Goal: Task Accomplishment & Management: Manage account settings

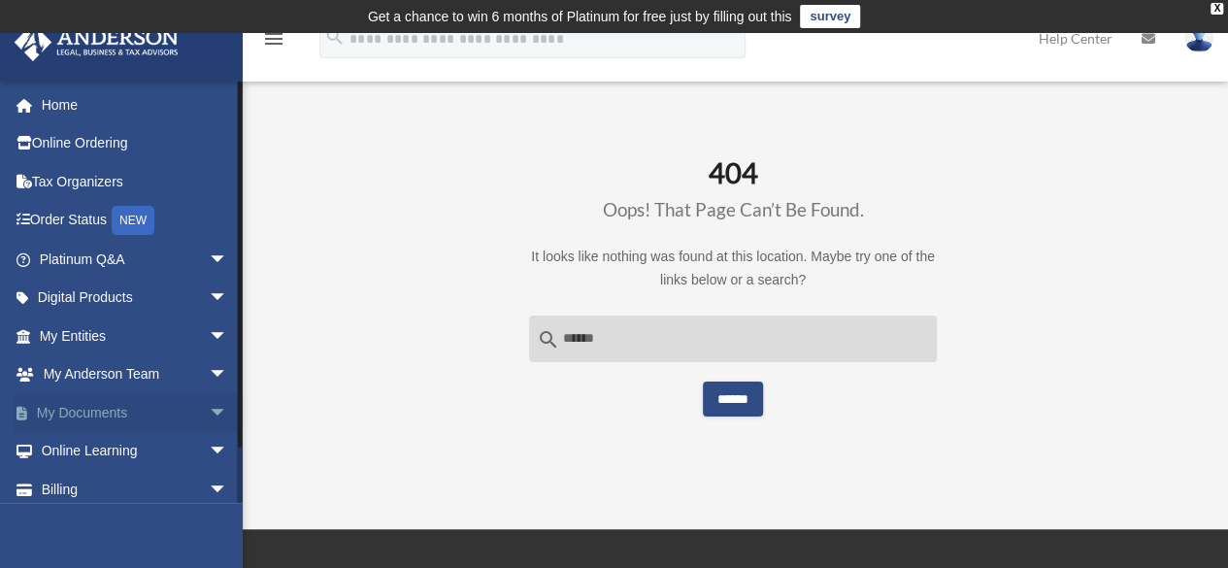
click at [209, 409] on span "arrow_drop_down" at bounding box center [228, 413] width 39 height 40
click at [87, 447] on link "Box" at bounding box center [142, 451] width 230 height 39
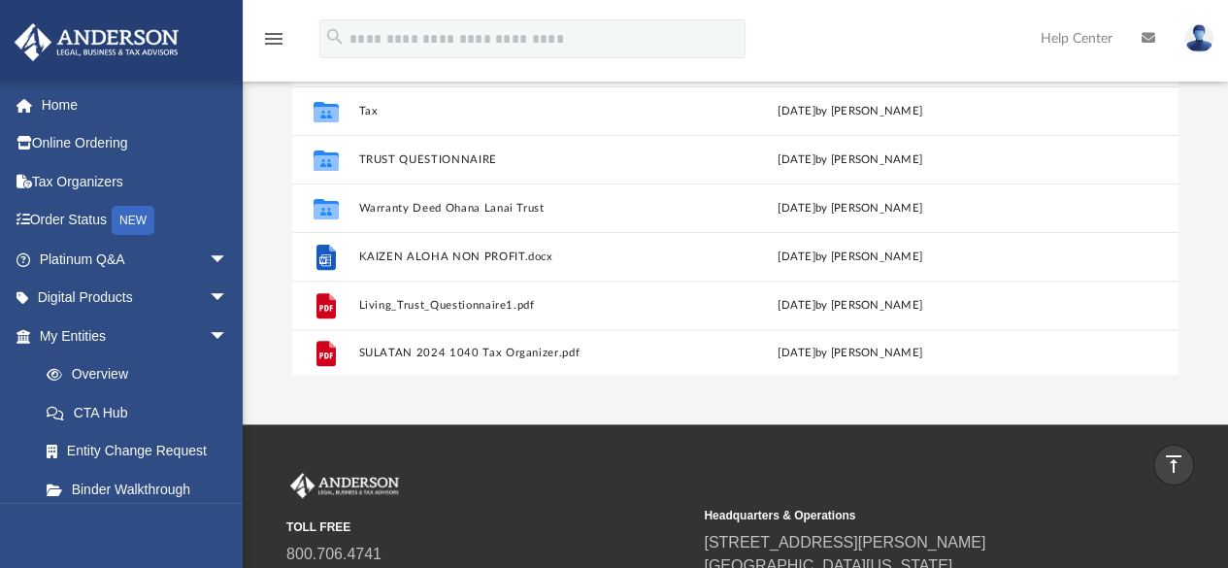
scroll to position [179, 0]
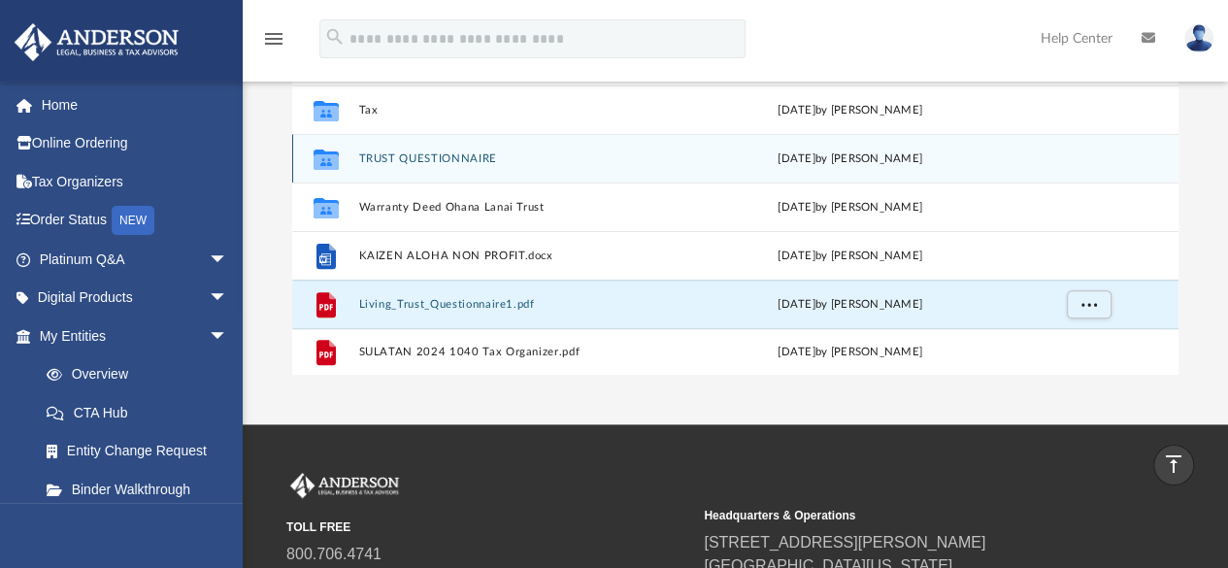
drag, startPoint x: 472, startPoint y: 302, endPoint x: 499, endPoint y: 152, distance: 151.9
click at [499, 152] on div "Collaborated Folder Law [DATE] by ABA_NEST_APP Collaborated Folder Mail [DATE] …" at bounding box center [735, 85] width 886 height 582
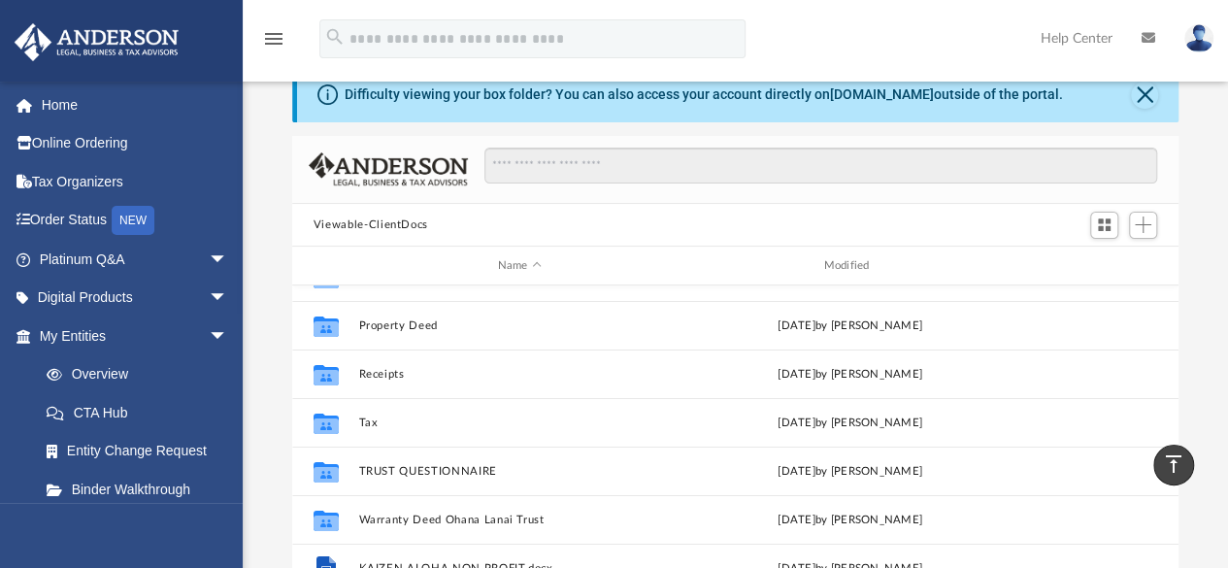
scroll to position [73, 0]
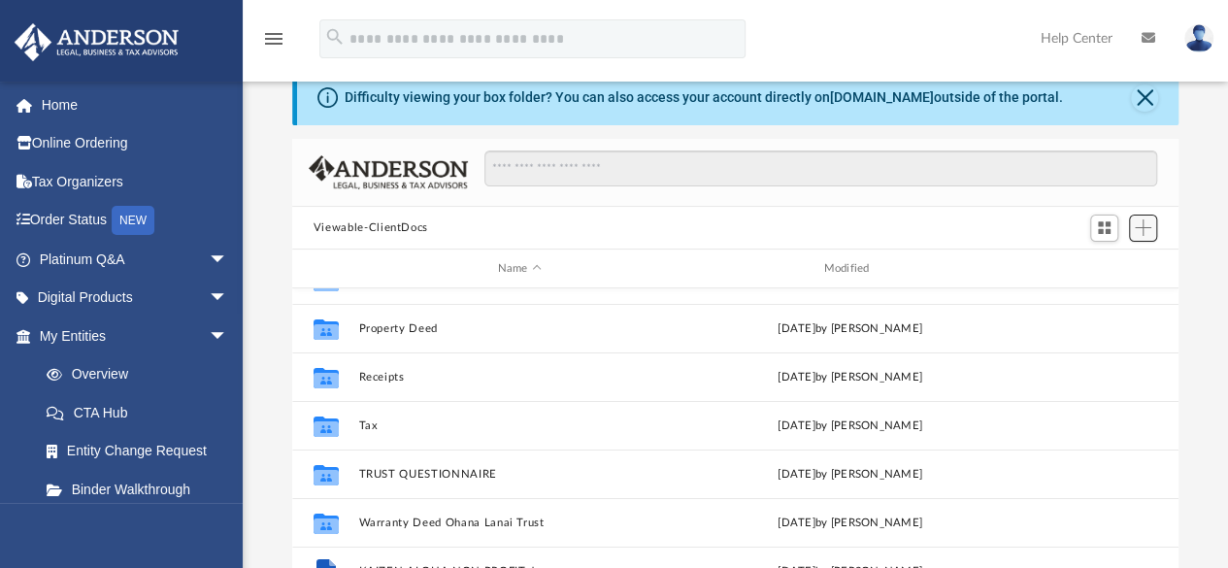
click at [1141, 220] on span "Add" at bounding box center [1143, 227] width 17 height 17
click at [1109, 296] on li "New Folder" at bounding box center [1115, 296] width 62 height 20
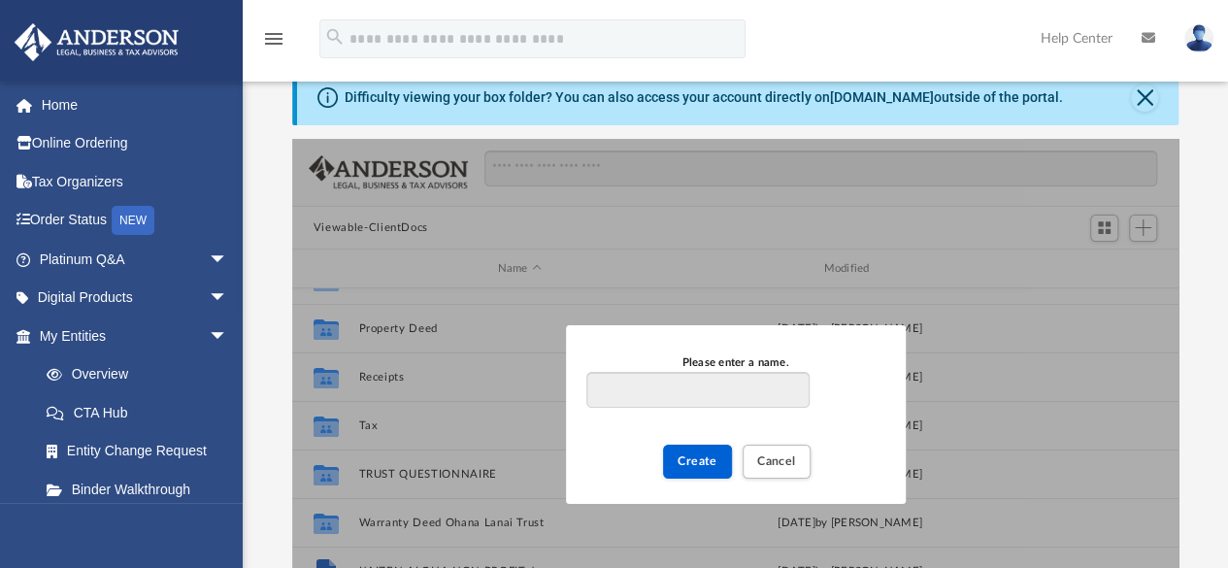
click at [767, 390] on input "Please enter a name." at bounding box center [697, 390] width 222 height 37
type input "*****"
click at [707, 463] on span "Create" at bounding box center [698, 461] width 40 height 12
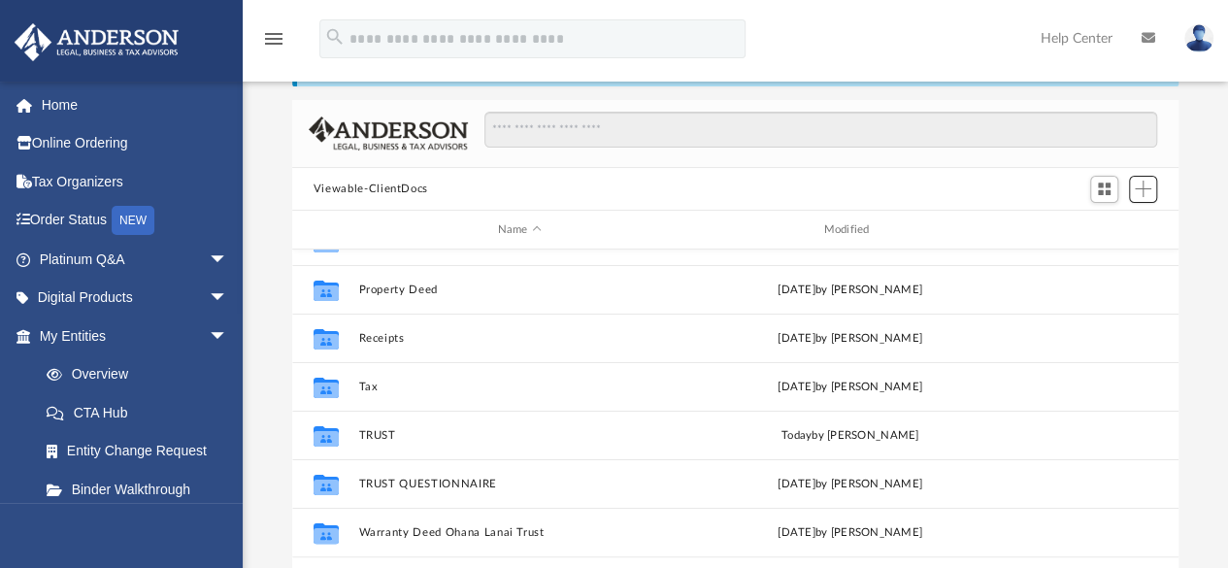
scroll to position [134, 0]
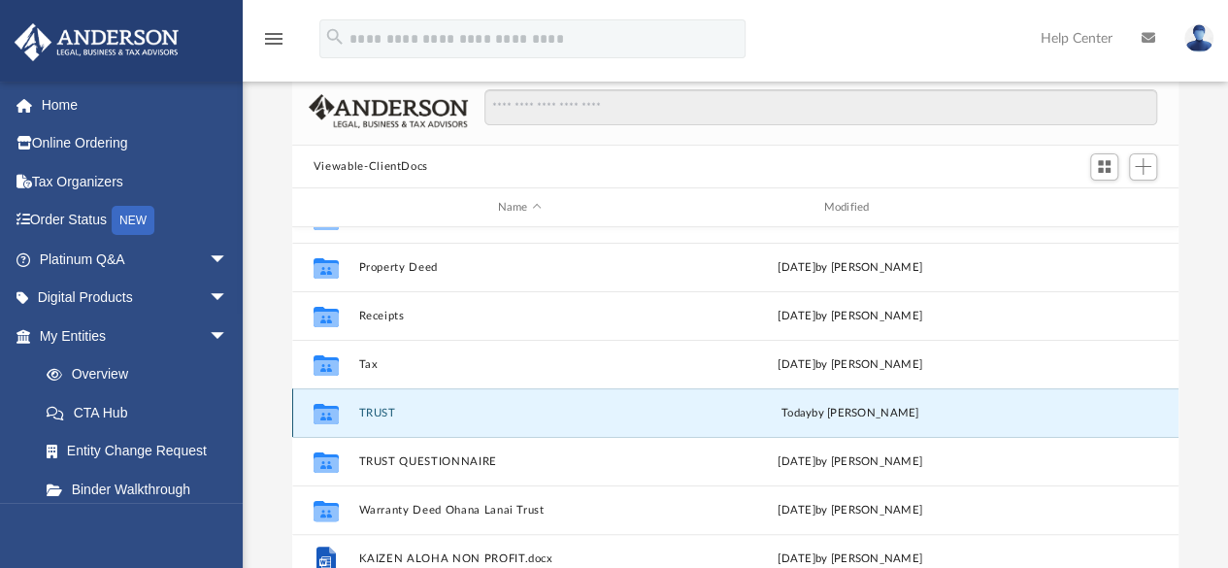
click at [366, 414] on button "TRUST" at bounding box center [519, 413] width 322 height 13
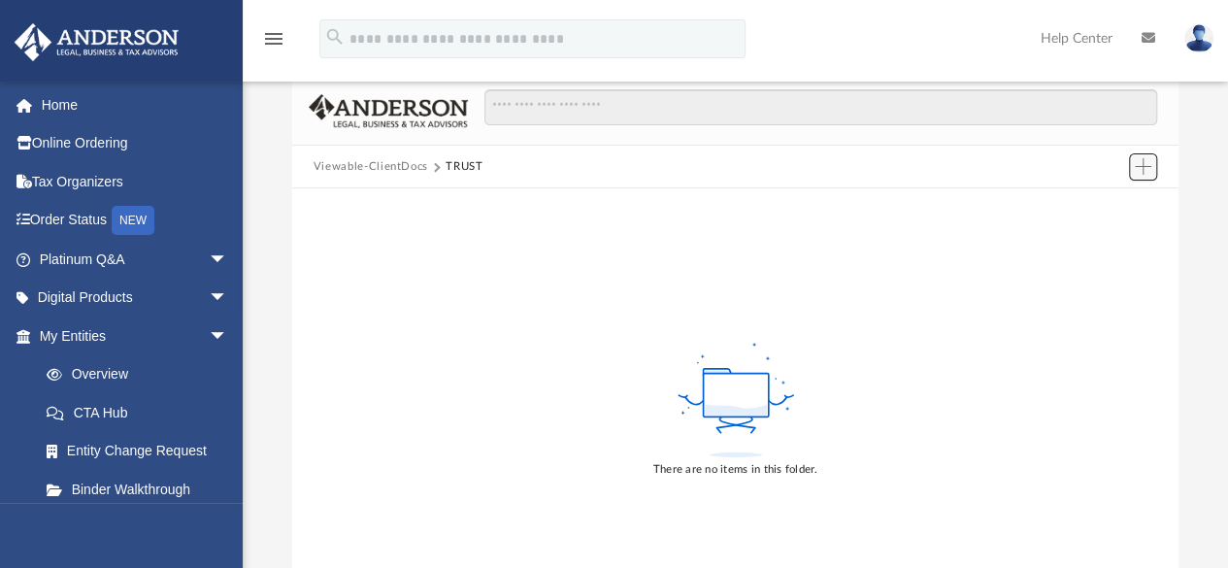
click at [1145, 167] on span "Add" at bounding box center [1143, 166] width 17 height 17
click at [1098, 207] on li "Upload" at bounding box center [1115, 204] width 62 height 20
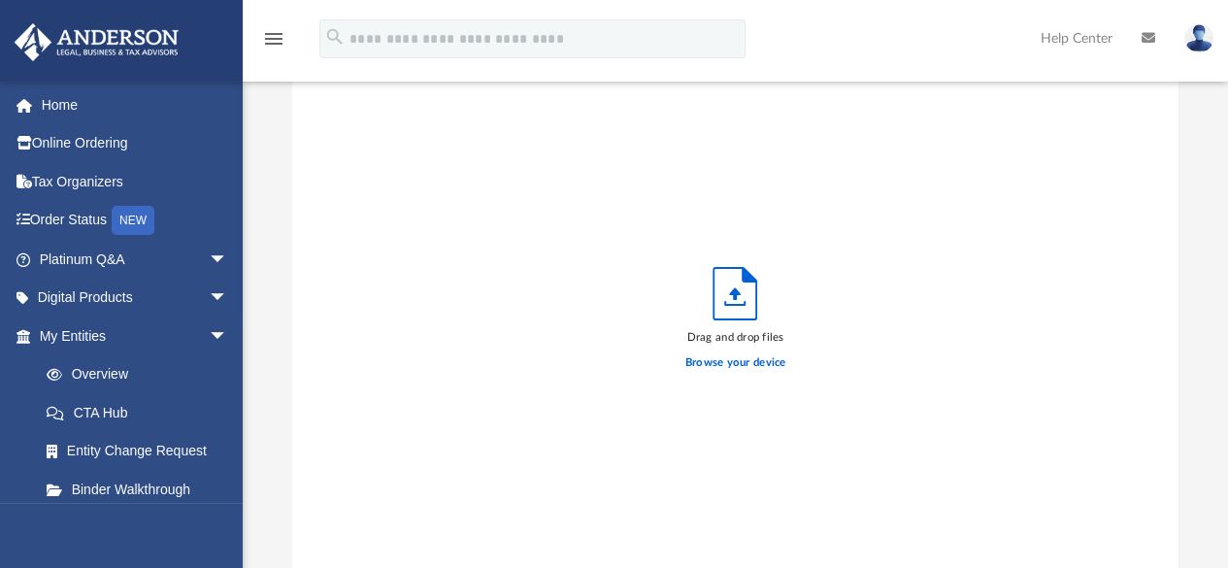
scroll to position [478, 872]
click at [761, 360] on label "Browse your device" at bounding box center [735, 362] width 101 height 17
click at [0, 0] on input "Browse your device" at bounding box center [0, 0] width 0 height 0
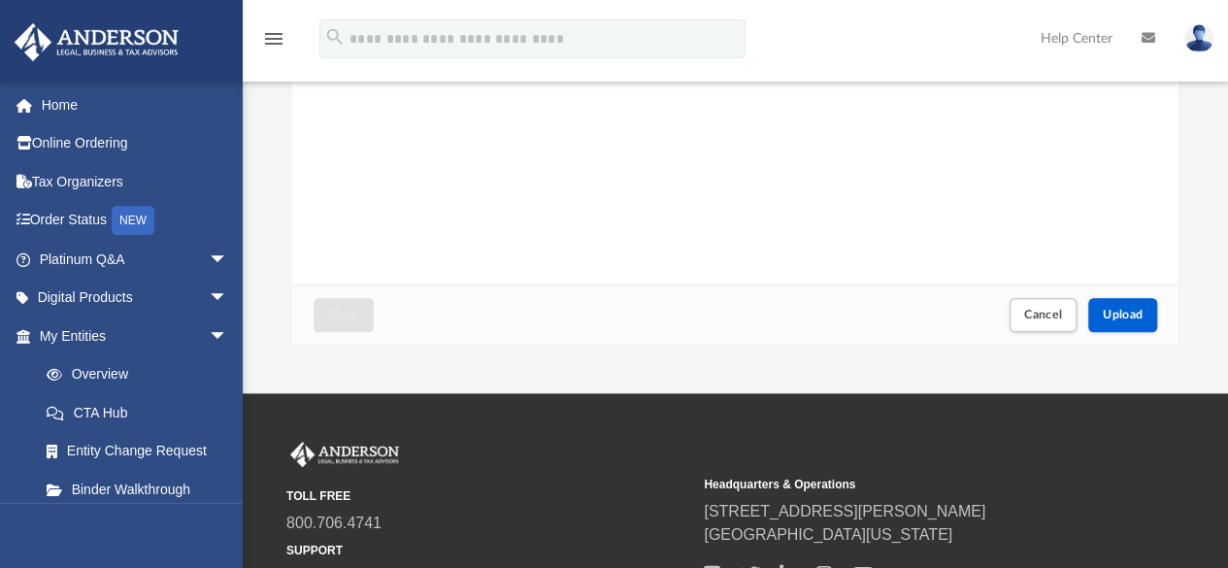
scroll to position [422, 0]
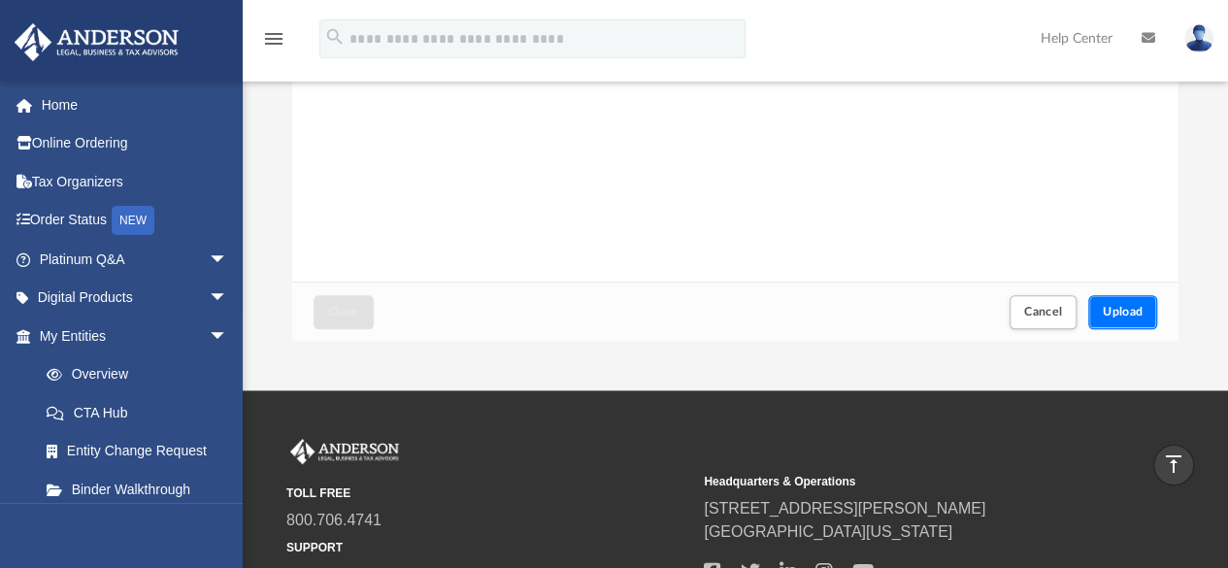
click at [1124, 307] on span "Upload" at bounding box center [1123, 312] width 41 height 12
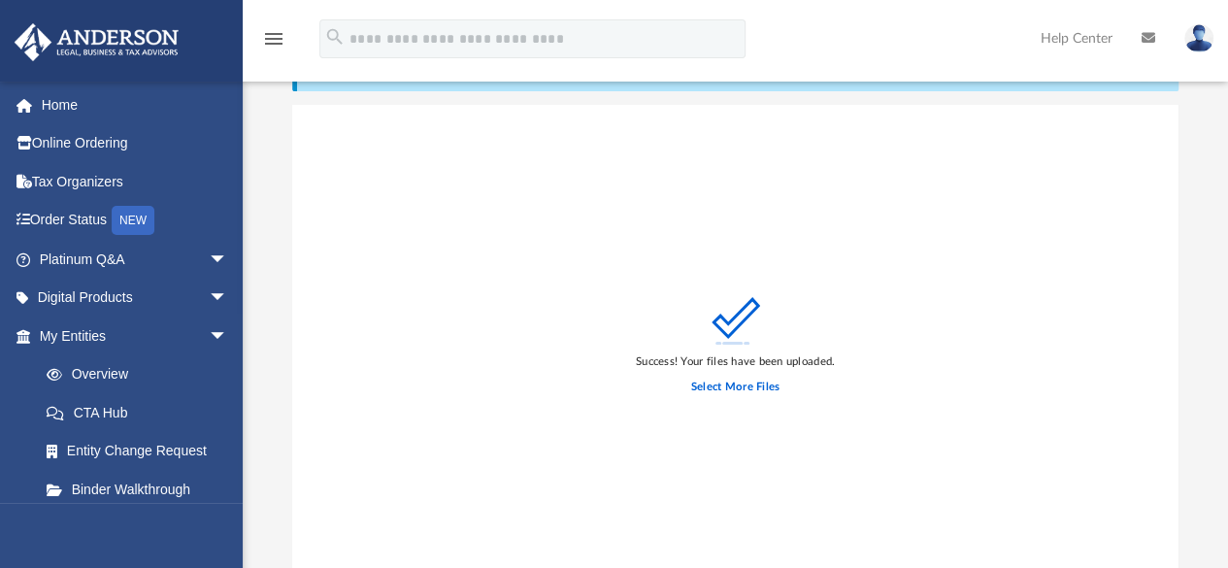
scroll to position [106, 0]
click at [755, 382] on label "Select More Files" at bounding box center [735, 388] width 88 height 17
click at [0, 0] on input "Select More Files" at bounding box center [0, 0] width 0 height 0
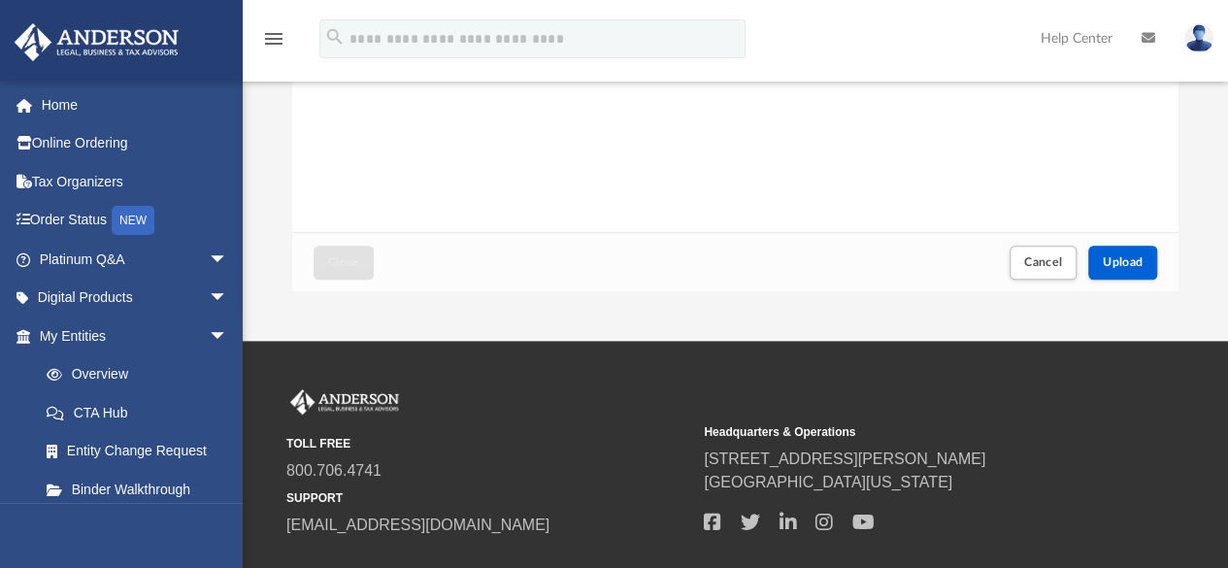
scroll to position [473, 0]
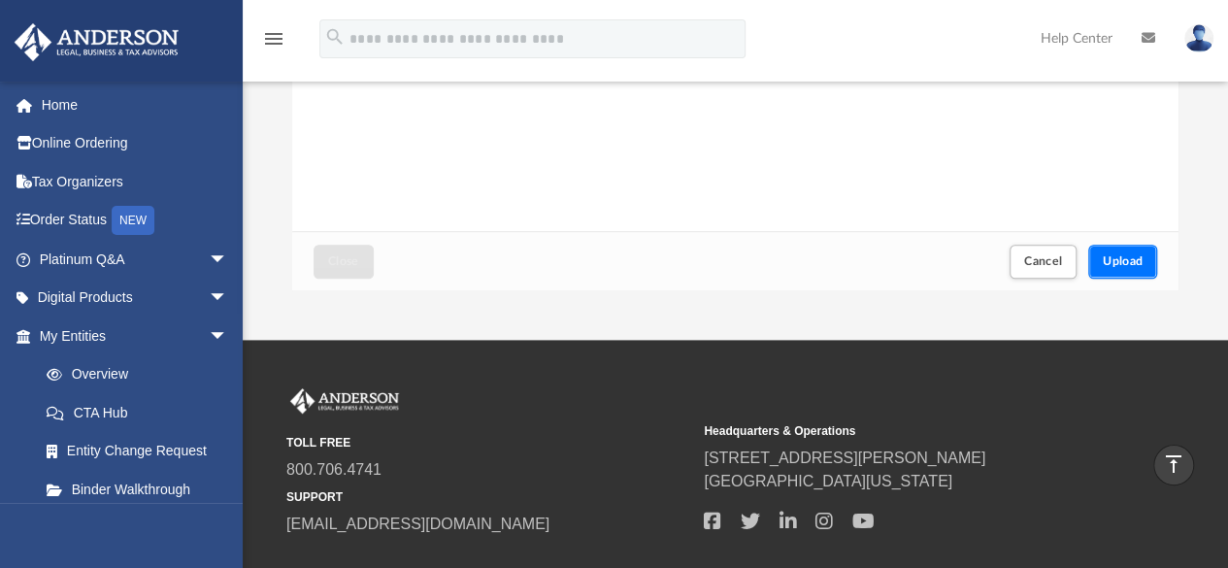
click at [1114, 253] on button "Upload" at bounding box center [1123, 262] width 70 height 34
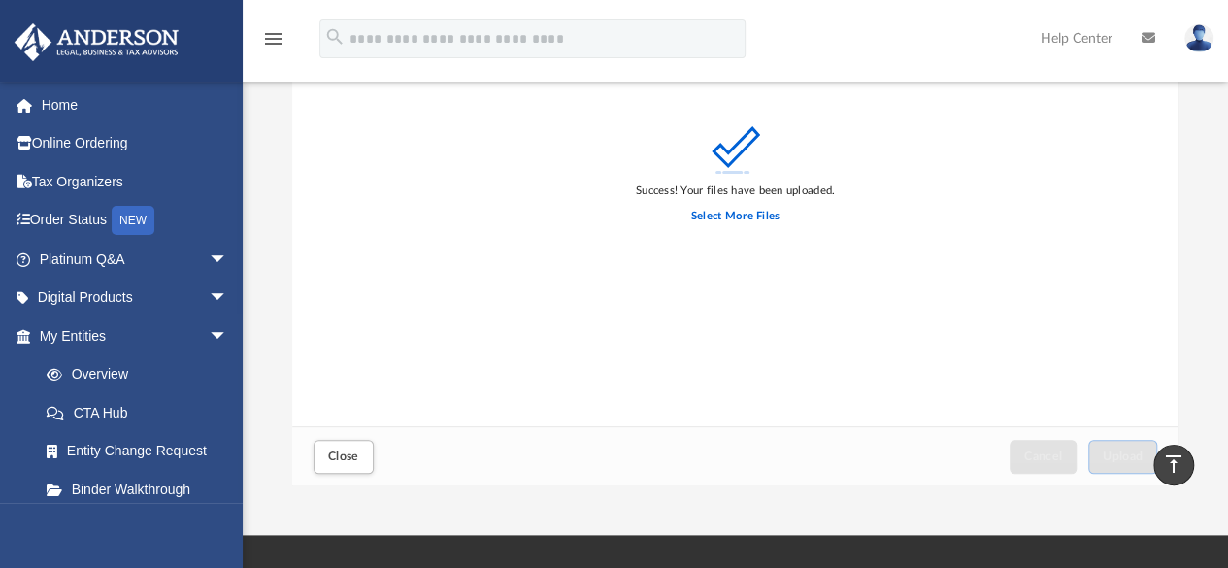
scroll to position [277, 0]
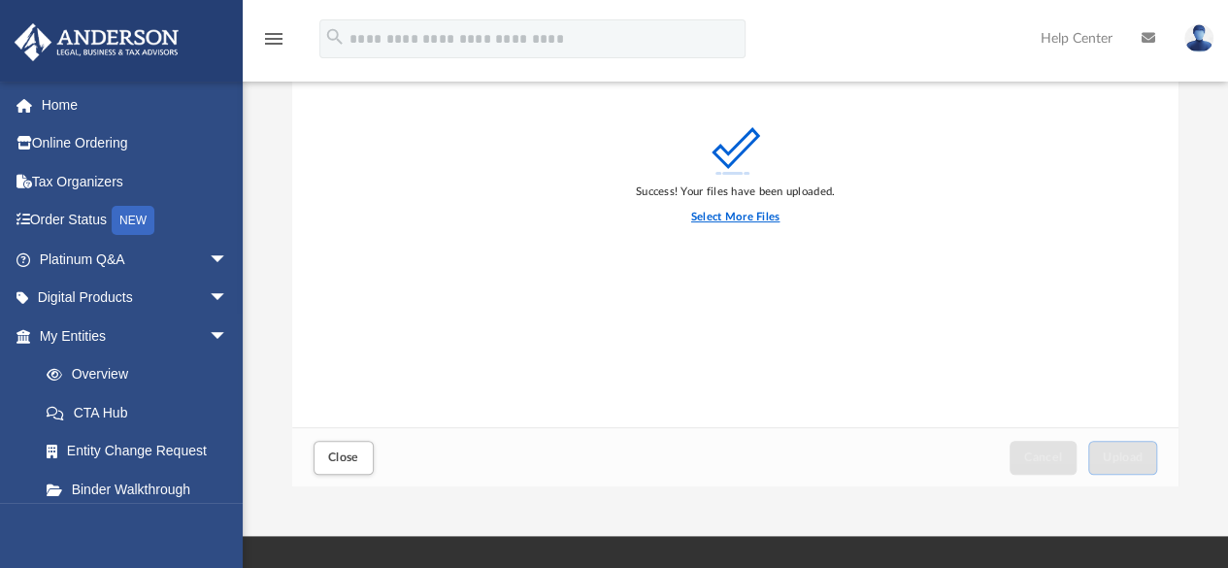
click at [748, 212] on label "Select More Files" at bounding box center [735, 217] width 88 height 17
click at [0, 0] on input "Select More Files" at bounding box center [0, 0] width 0 height 0
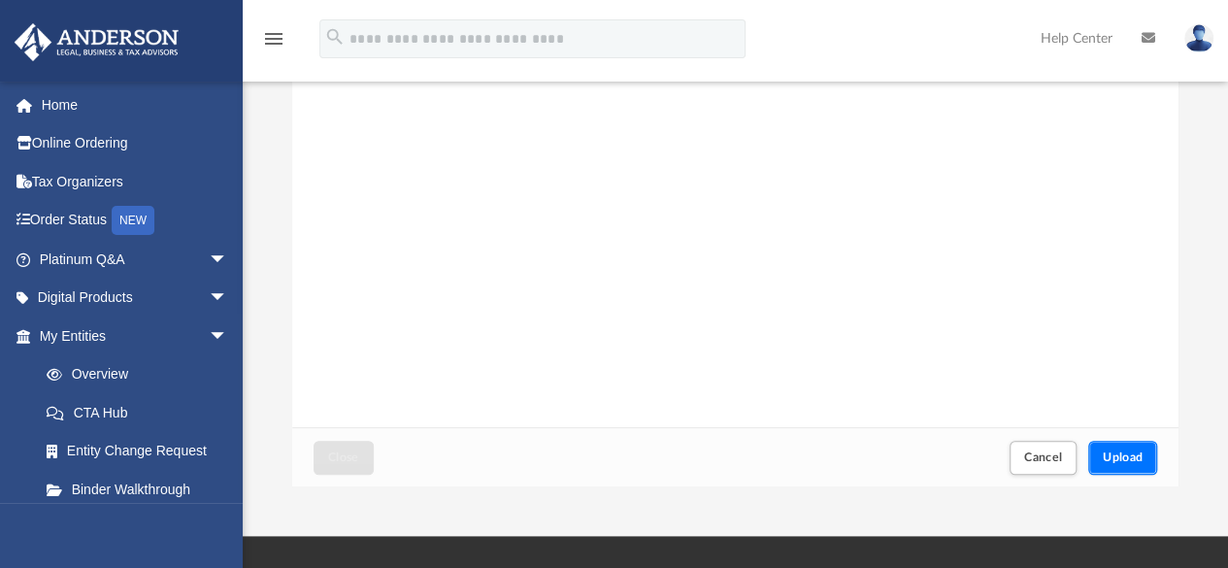
click at [1126, 451] on span "Upload" at bounding box center [1123, 457] width 41 height 12
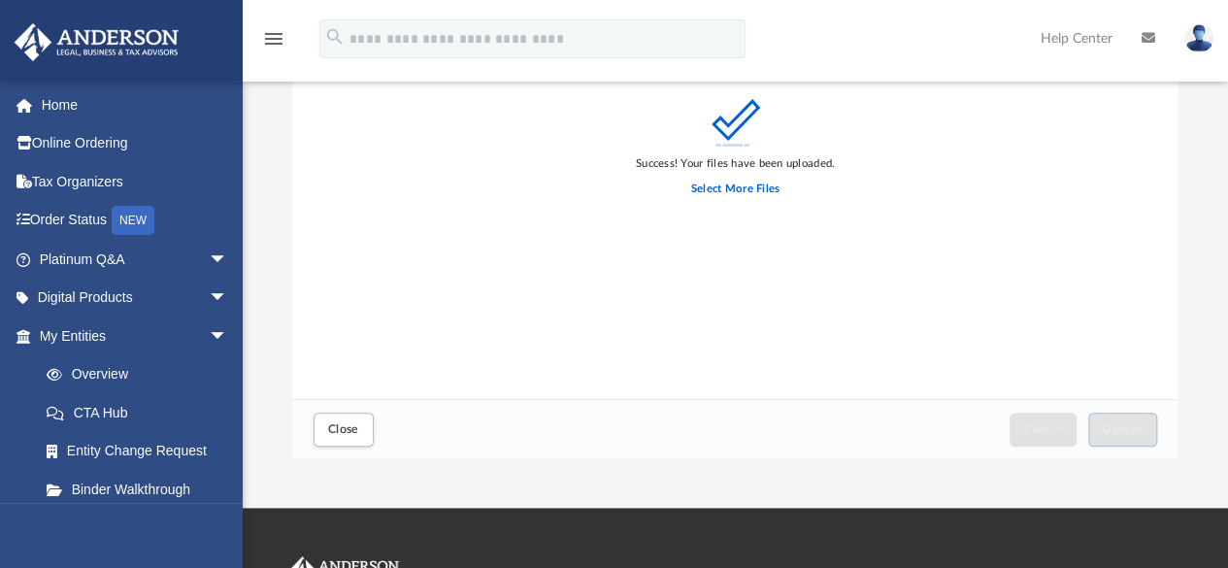
scroll to position [304, 0]
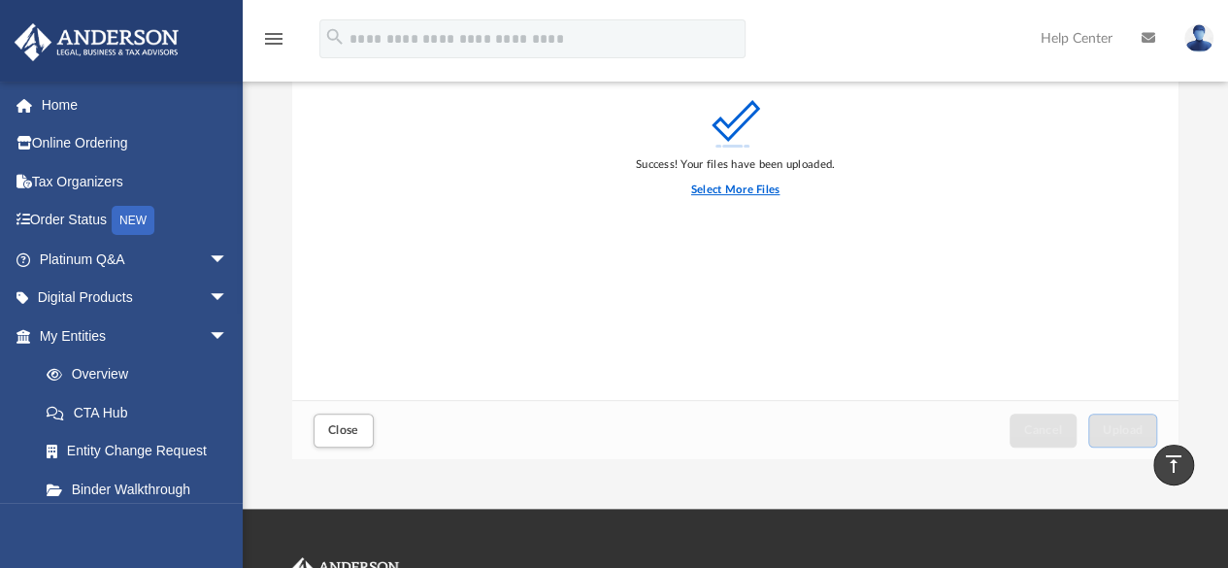
click at [752, 191] on label "Select More Files" at bounding box center [735, 190] width 88 height 17
click at [0, 0] on input "Select More Files" at bounding box center [0, 0] width 0 height 0
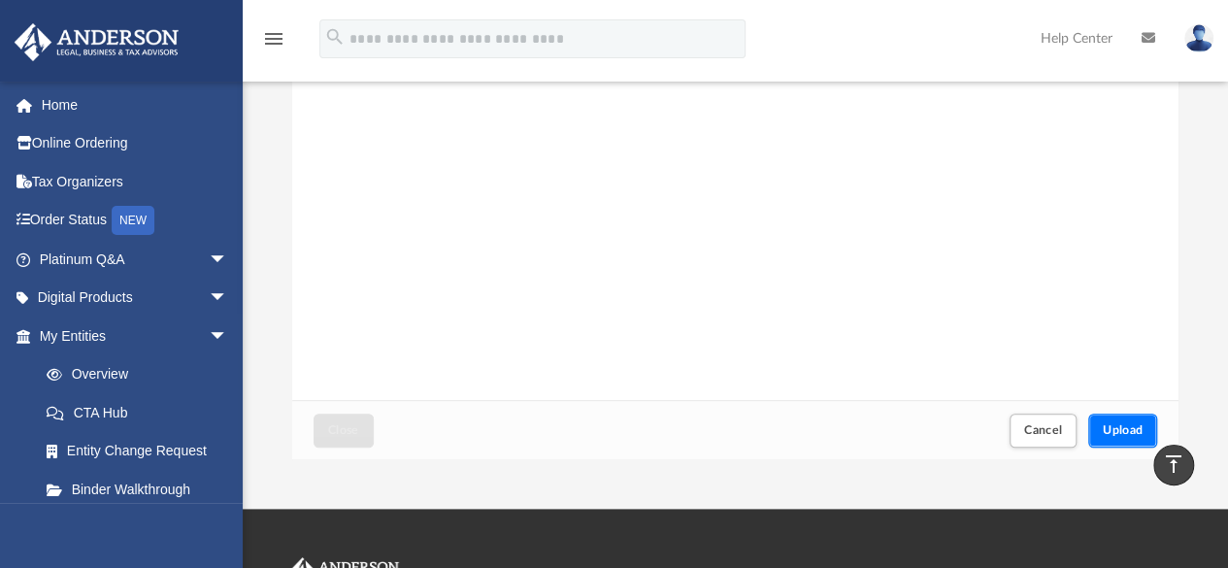
click at [1124, 430] on span "Upload" at bounding box center [1123, 430] width 41 height 12
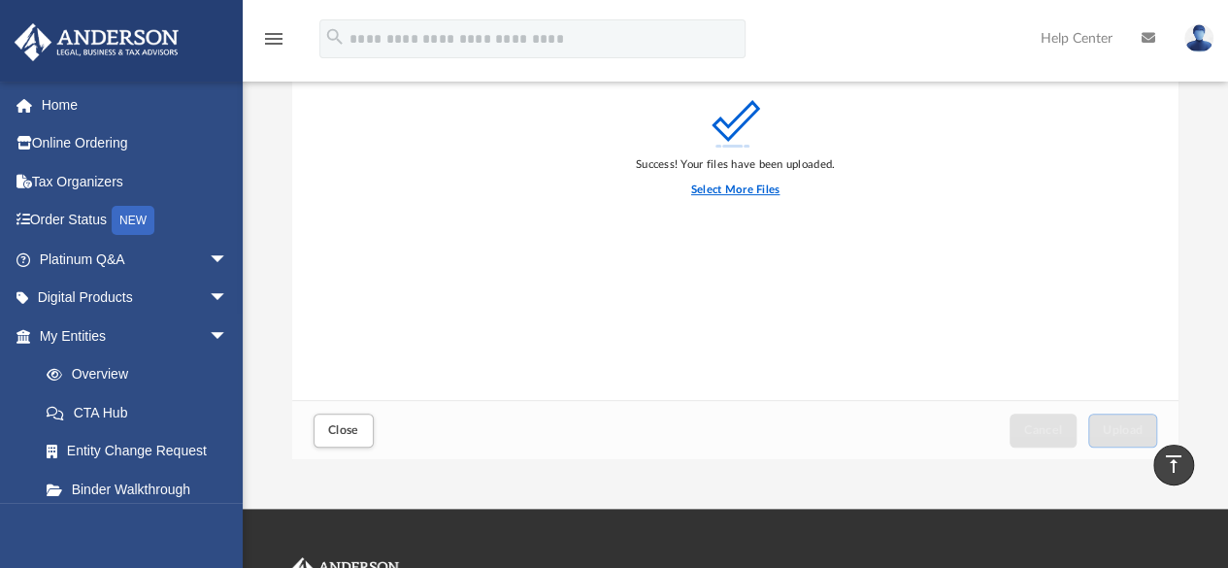
click at [736, 185] on label "Select More Files" at bounding box center [735, 190] width 88 height 17
click at [0, 0] on input "Select More Files" at bounding box center [0, 0] width 0 height 0
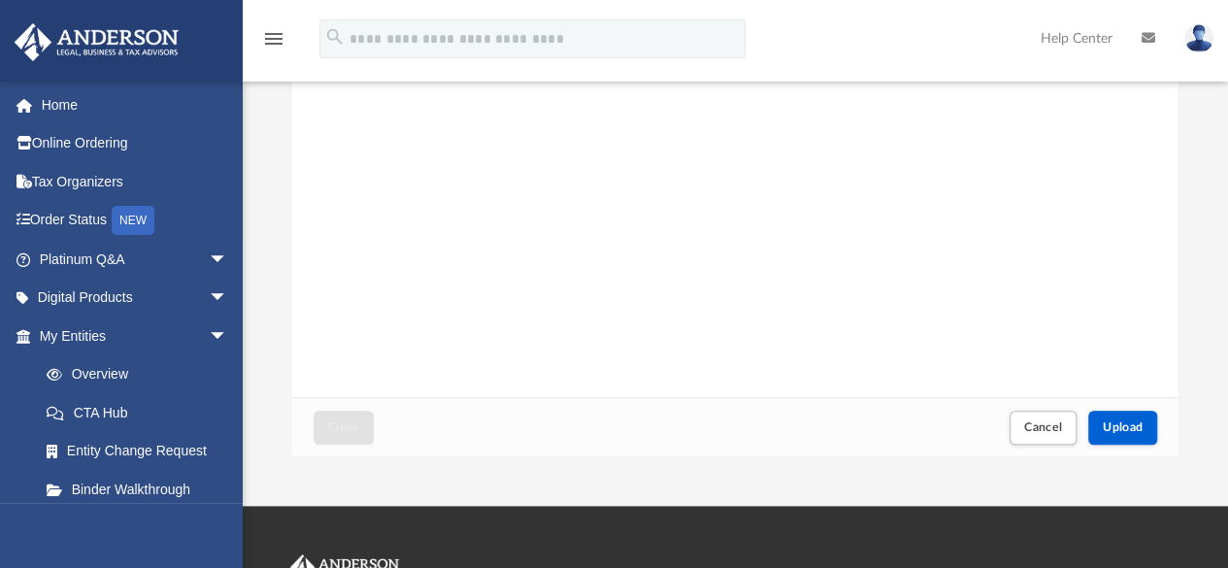
scroll to position [342, 0]
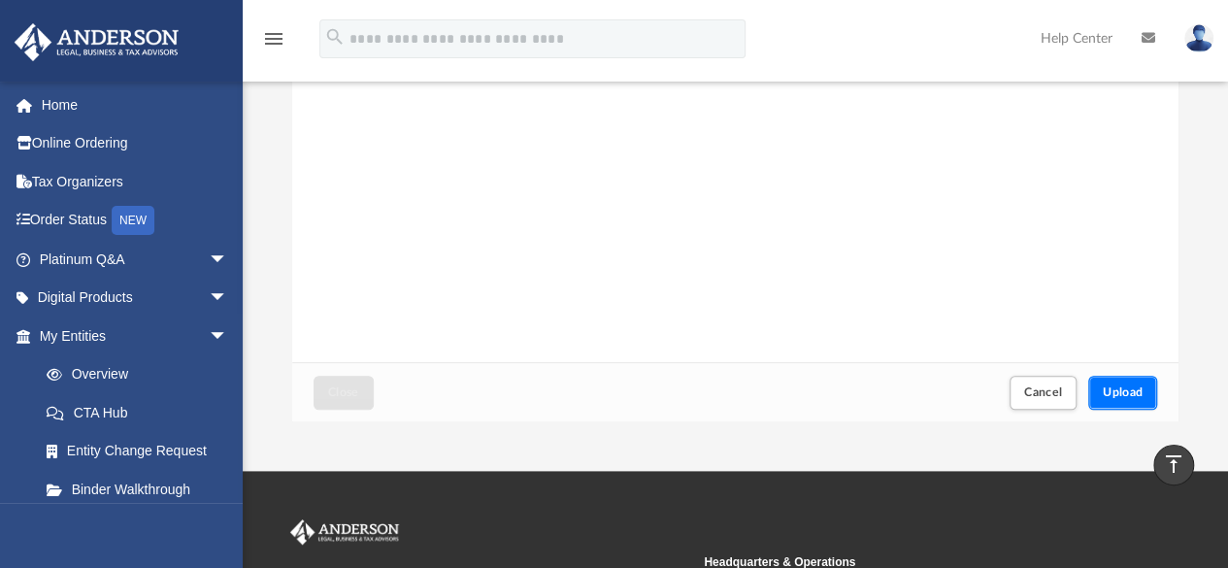
click at [1125, 380] on button "Upload" at bounding box center [1123, 393] width 70 height 34
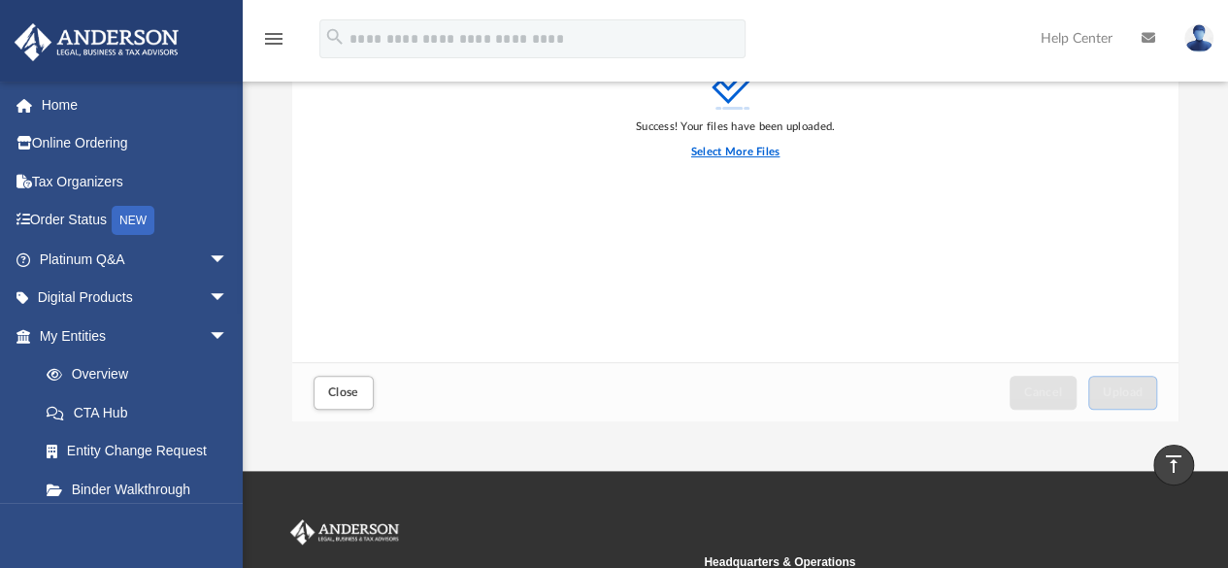
click at [747, 152] on label "Select More Files" at bounding box center [735, 152] width 88 height 17
click at [0, 0] on input "Select More Files" at bounding box center [0, 0] width 0 height 0
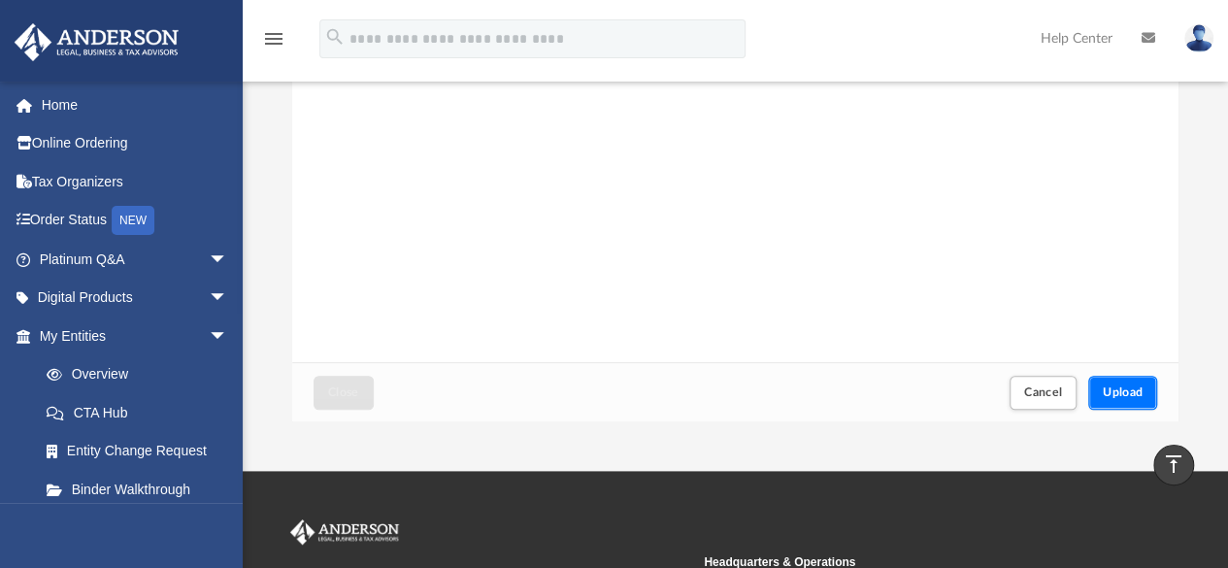
click at [1126, 387] on span "Upload" at bounding box center [1123, 392] width 41 height 12
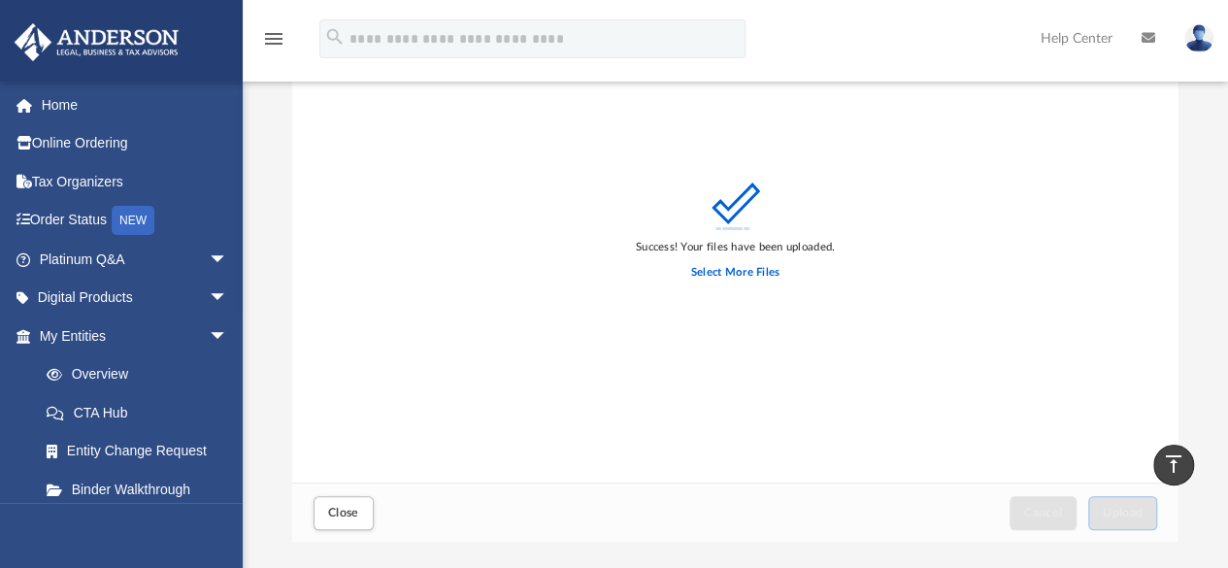
scroll to position [204, 0]
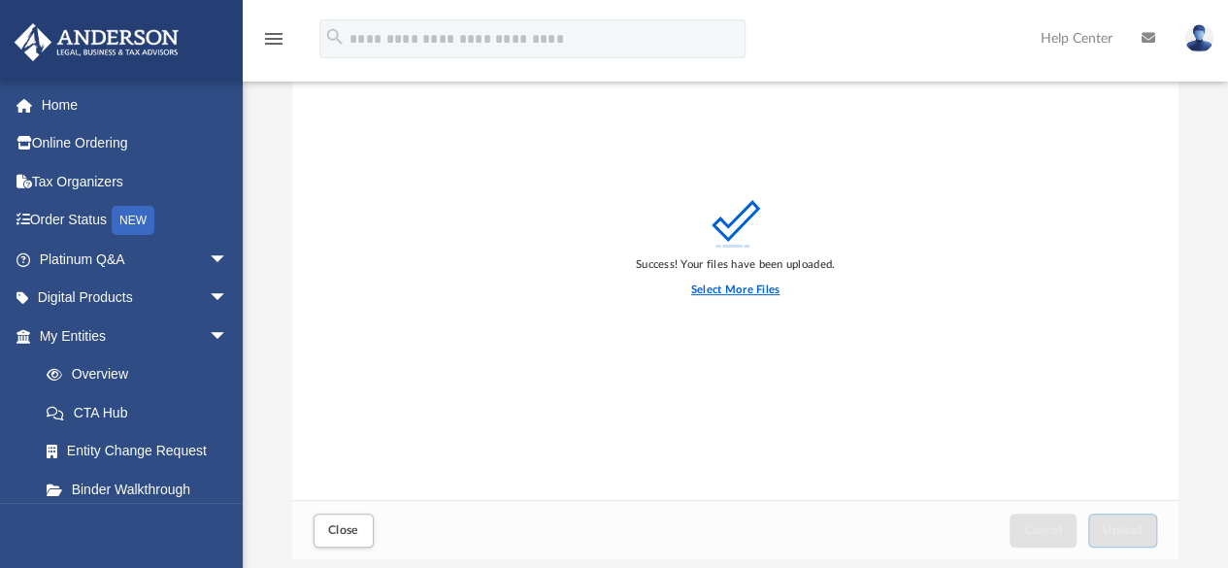
click at [745, 289] on label "Select More Files" at bounding box center [735, 289] width 88 height 17
click at [0, 0] on input "Select More Files" at bounding box center [0, 0] width 0 height 0
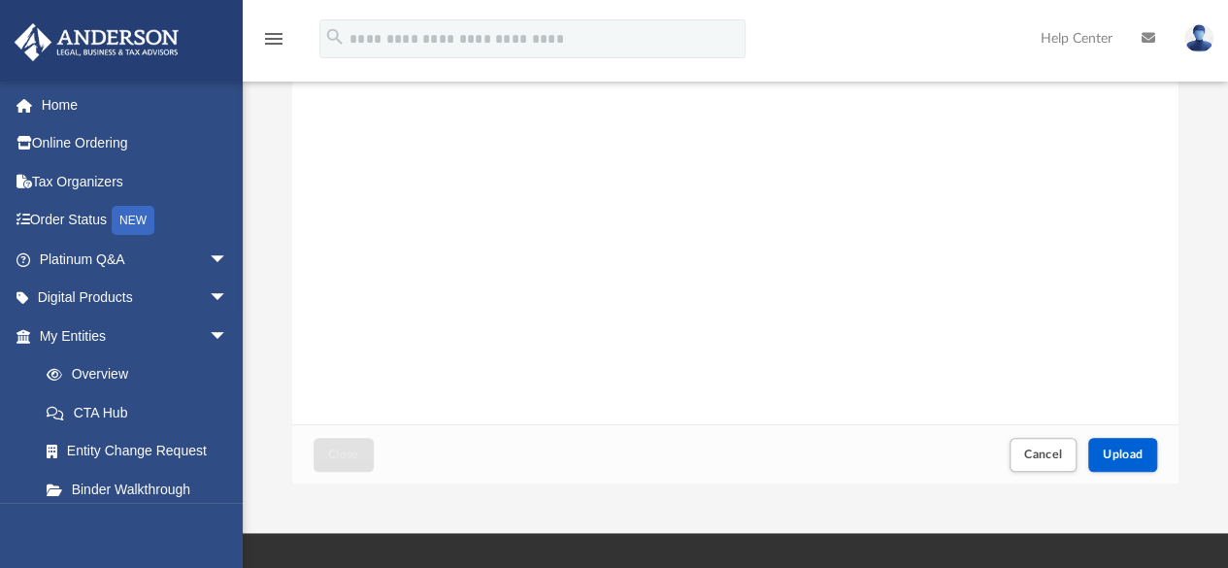
scroll to position [347, 0]
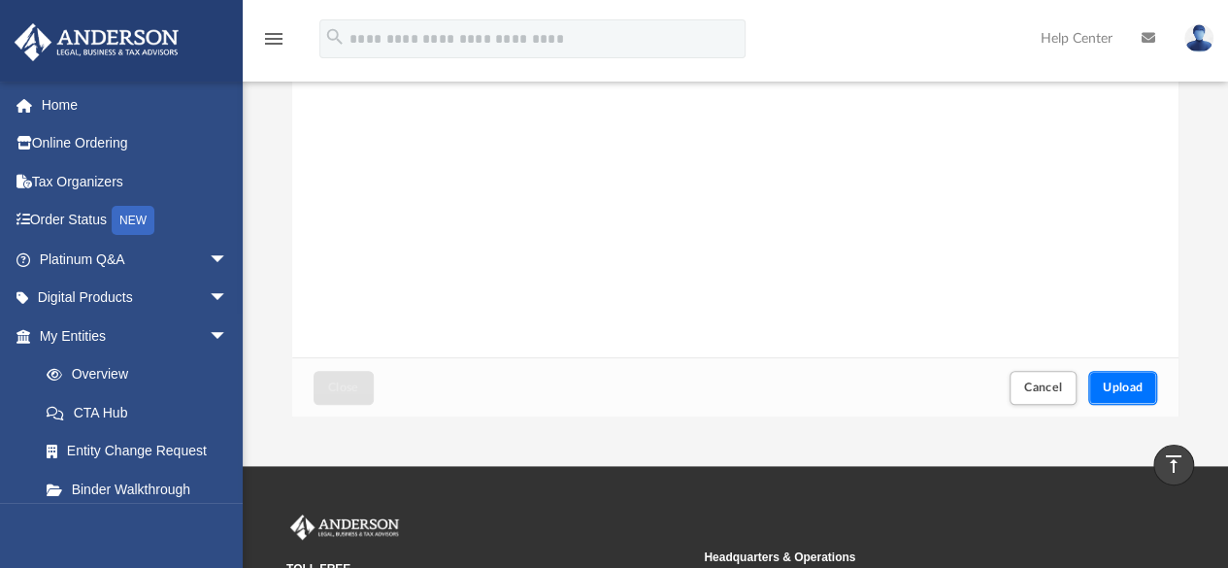
click at [1119, 381] on span "Upload" at bounding box center [1123, 387] width 41 height 12
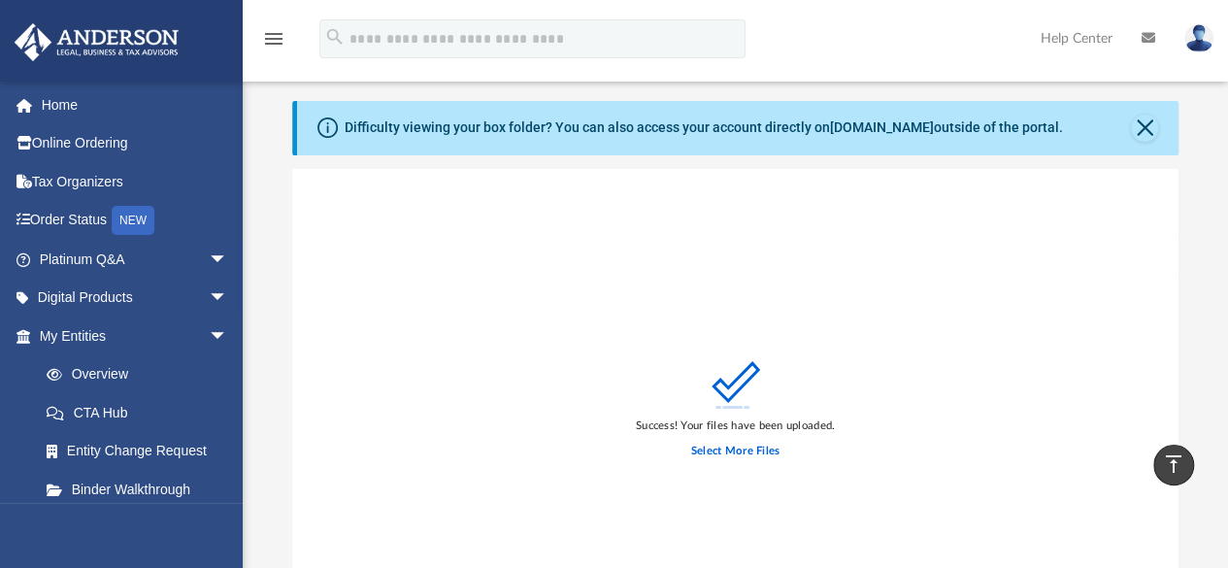
scroll to position [42, 0]
click at [744, 446] on label "Select More Files" at bounding box center [735, 452] width 88 height 17
click at [0, 0] on input "Select More Files" at bounding box center [0, 0] width 0 height 0
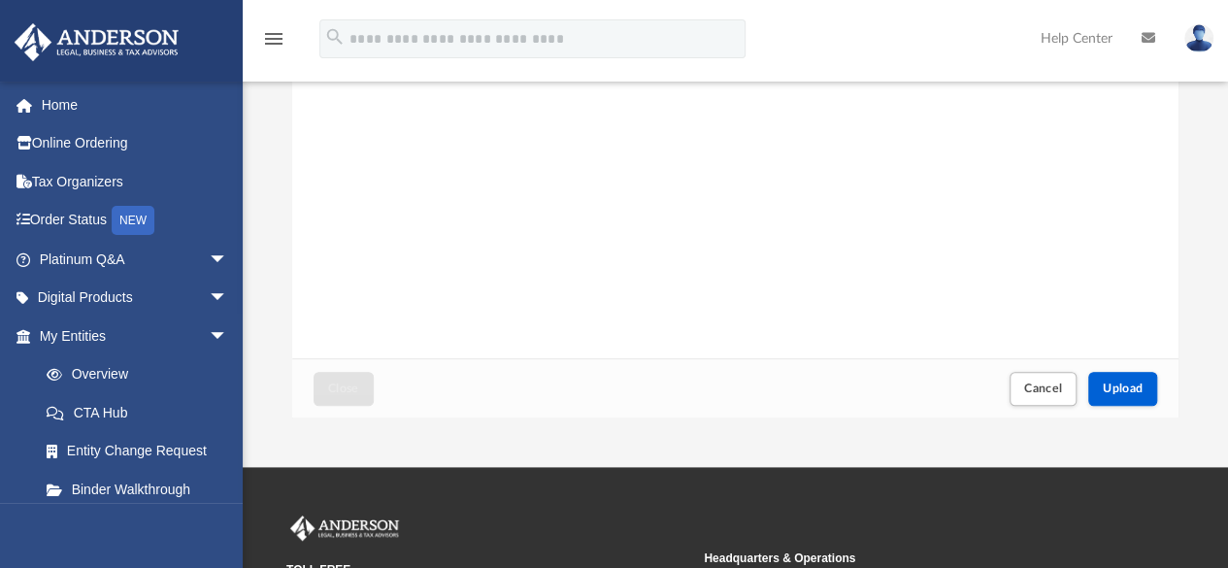
scroll to position [403, 0]
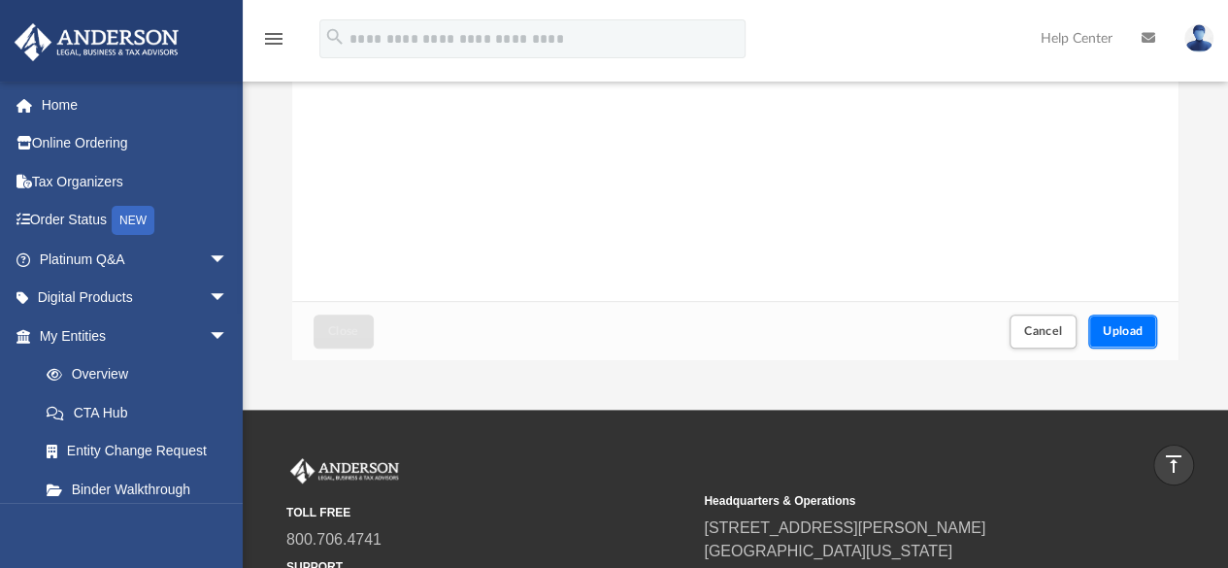
click at [1128, 335] on span "Upload" at bounding box center [1123, 331] width 41 height 12
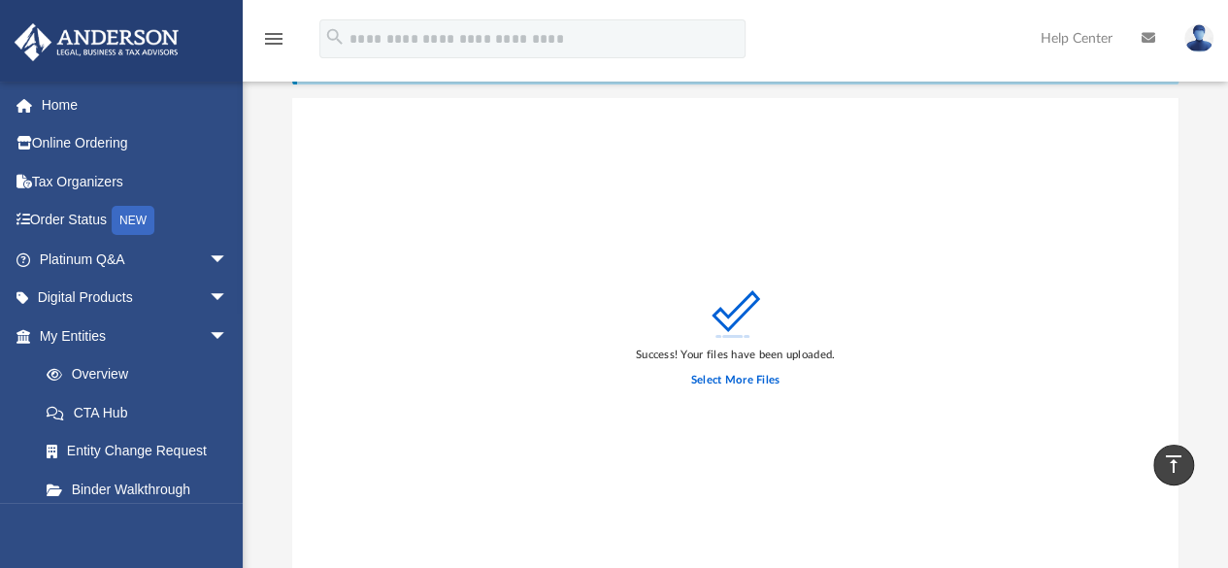
scroll to position [104, 0]
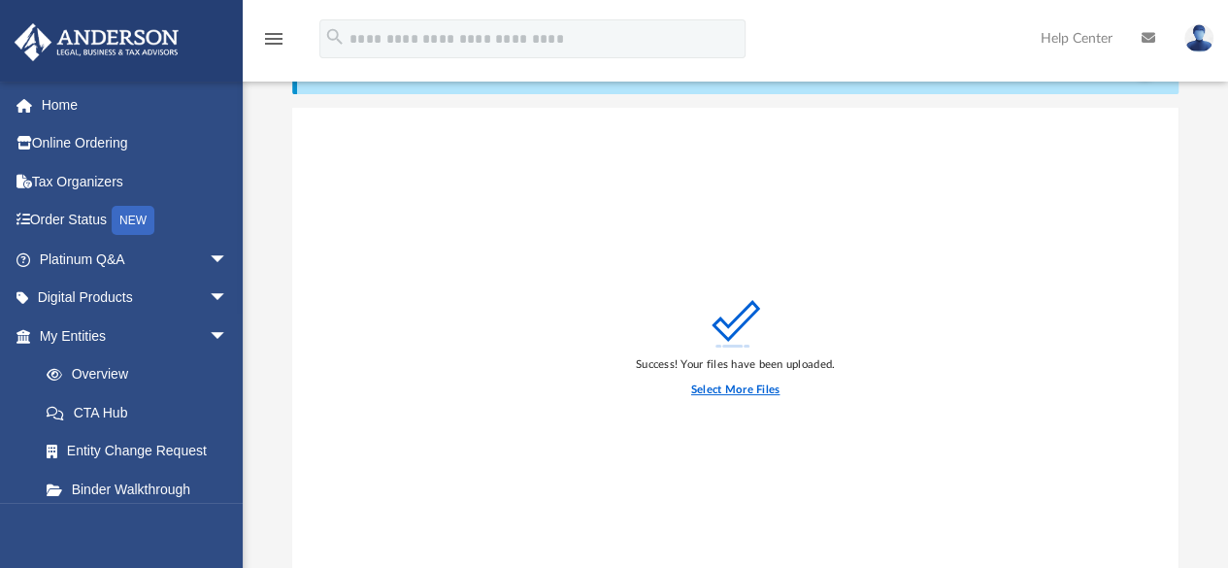
click at [742, 385] on label "Select More Files" at bounding box center [735, 389] width 88 height 17
click at [0, 0] on input "Select More Files" at bounding box center [0, 0] width 0 height 0
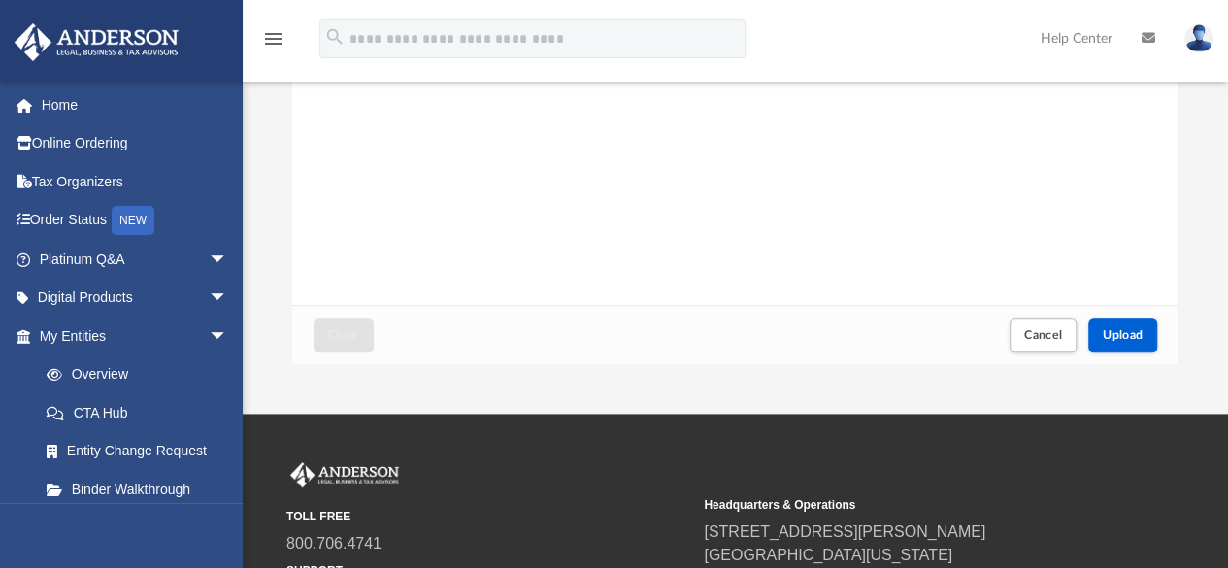
scroll to position [402, 0]
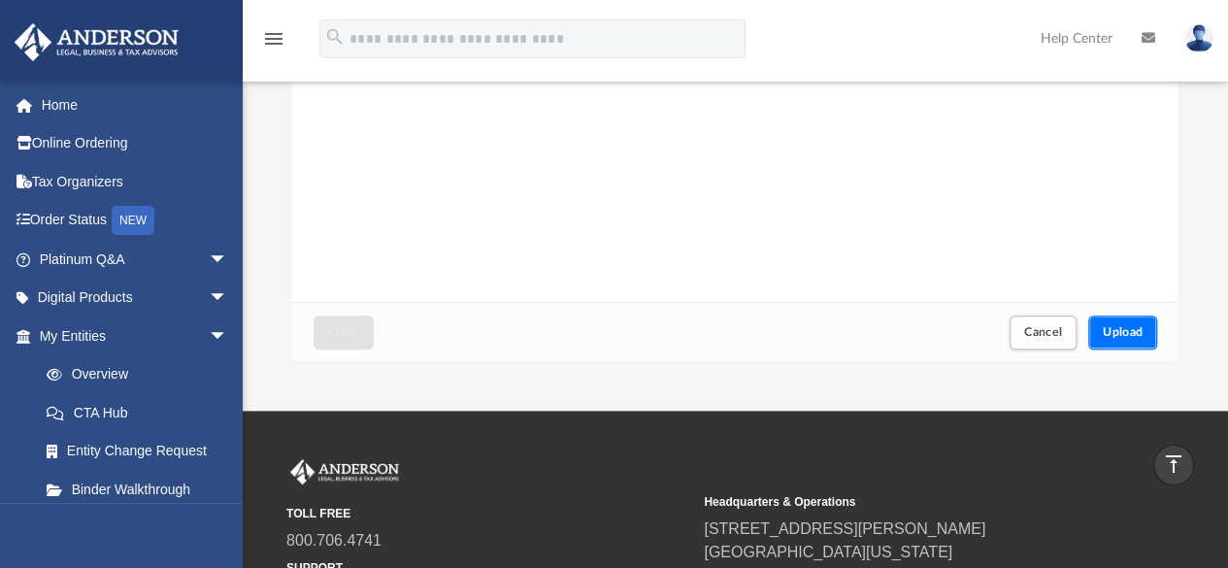
click at [1119, 327] on span "Upload" at bounding box center [1123, 332] width 41 height 12
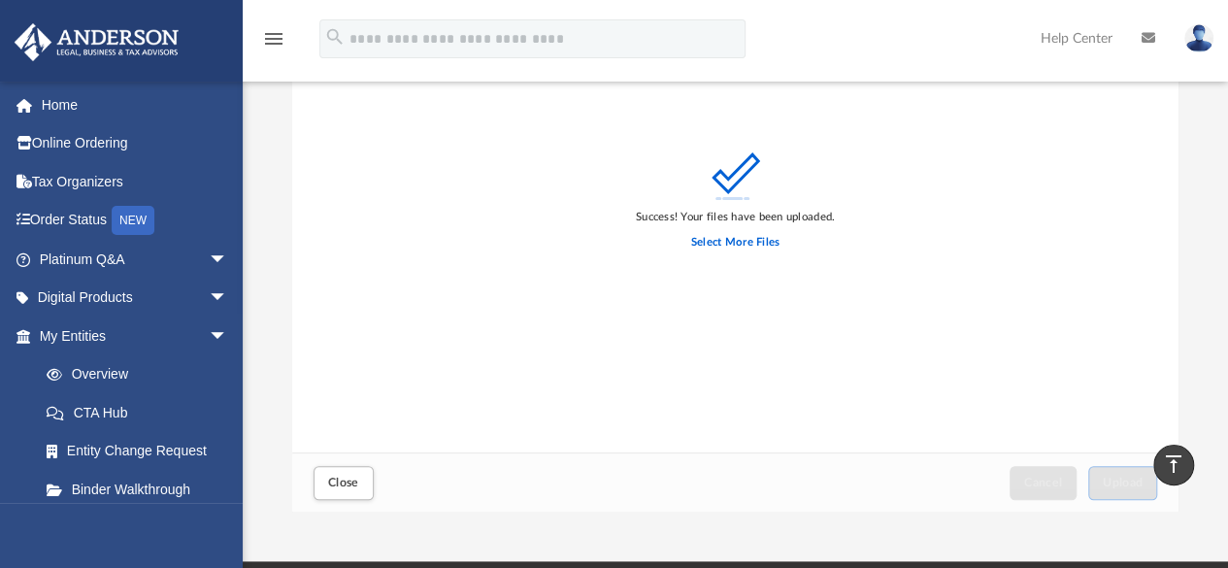
scroll to position [189, 0]
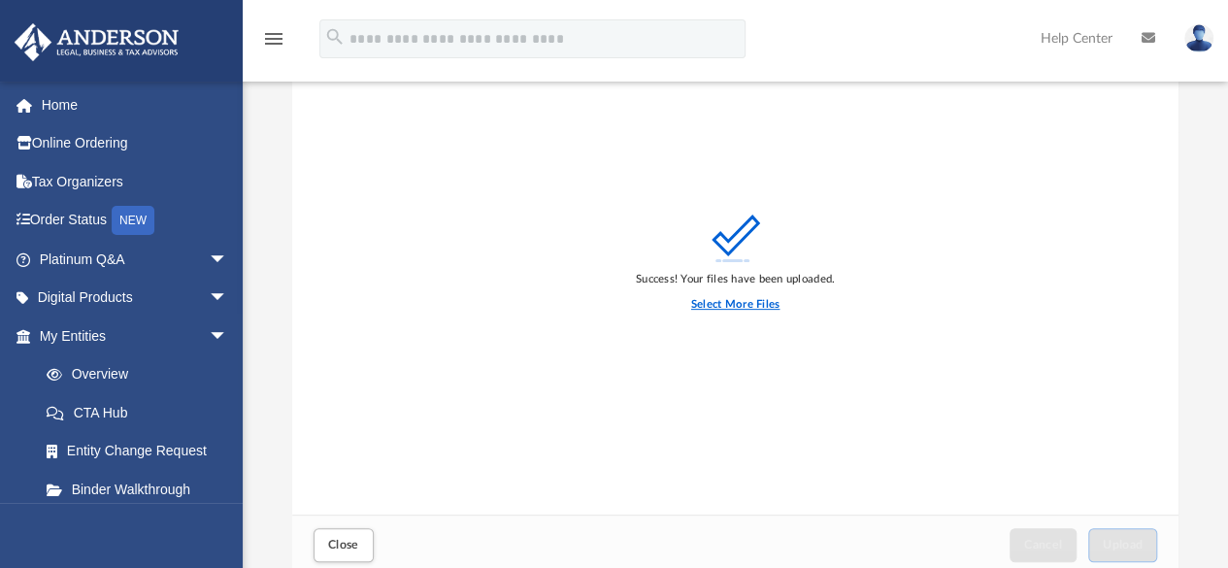
click at [744, 304] on label "Select More Files" at bounding box center [735, 304] width 88 height 17
click at [0, 0] on input "Select More Files" at bounding box center [0, 0] width 0 height 0
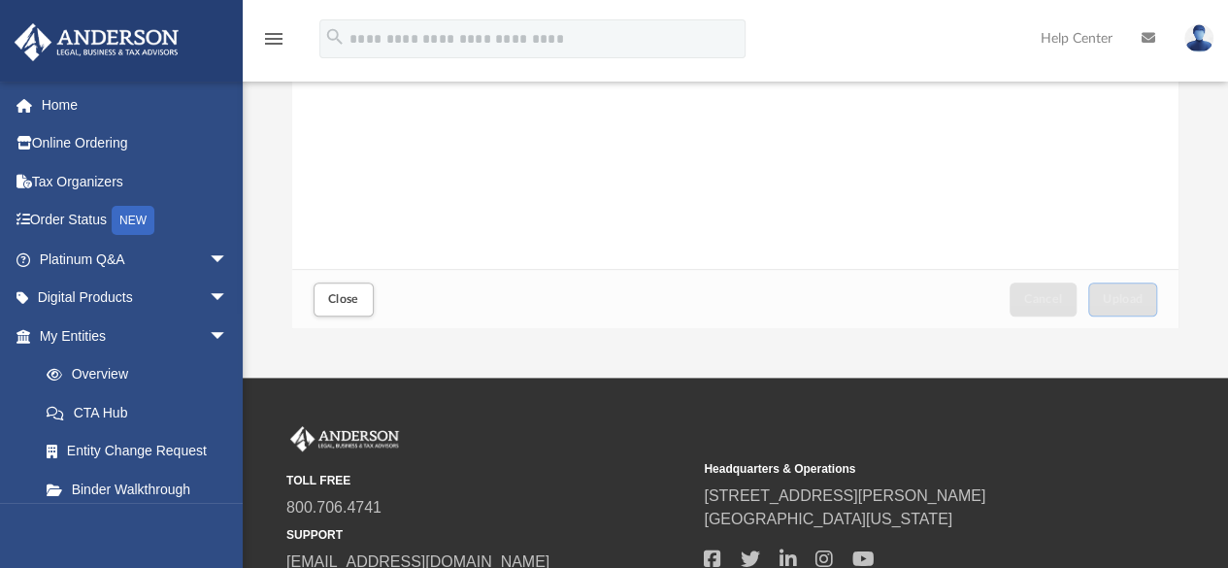
scroll to position [469, 0]
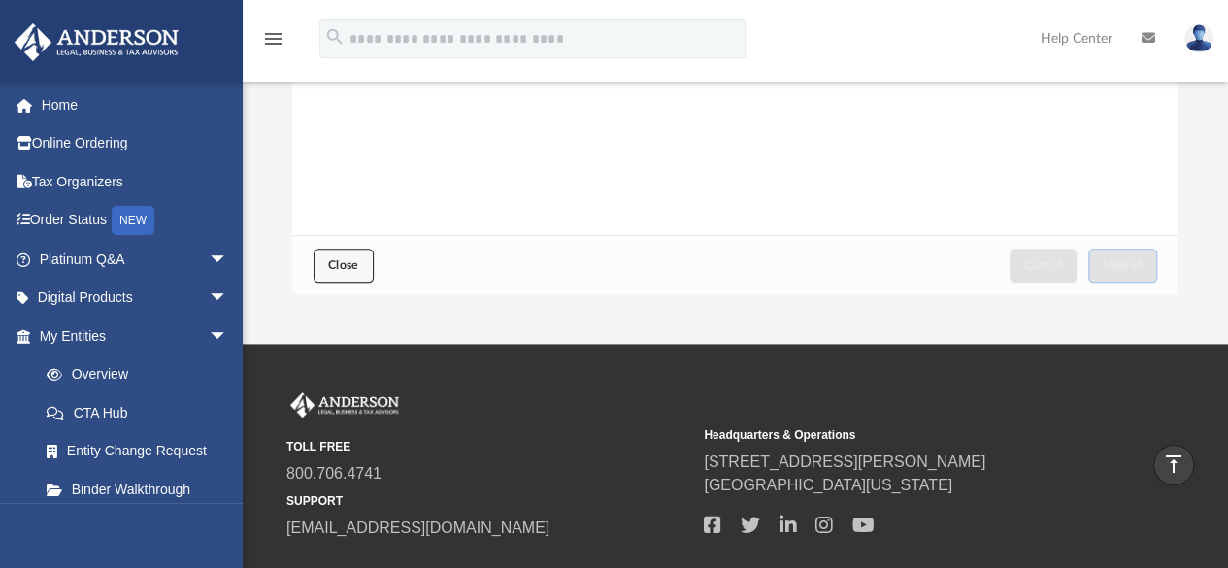
click at [351, 260] on span "Close" at bounding box center [343, 265] width 31 height 12
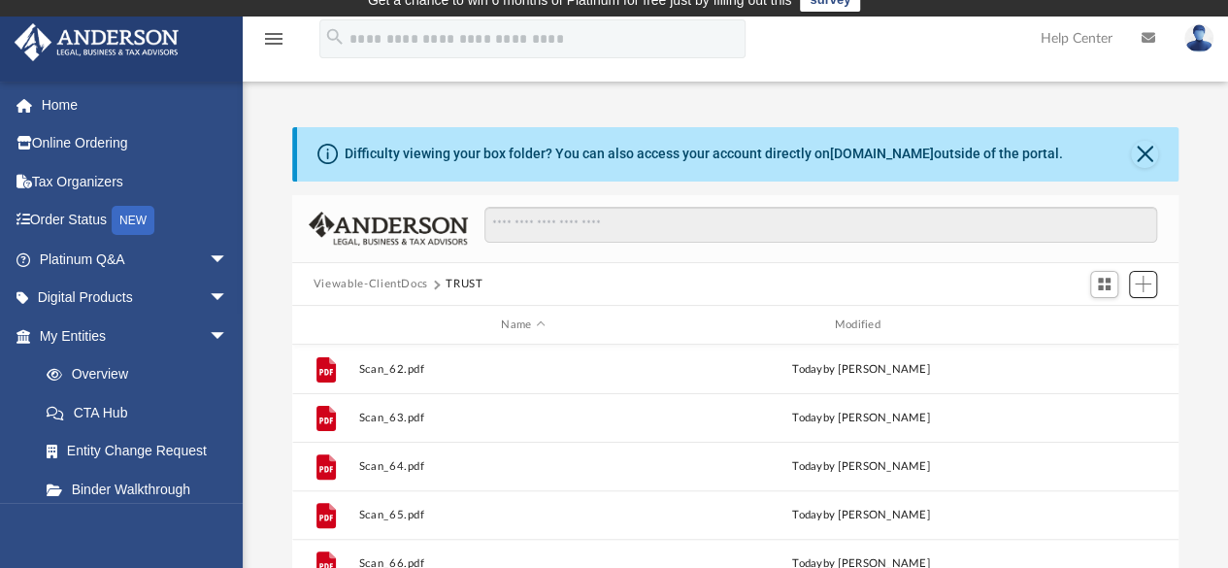
scroll to position [0, 0]
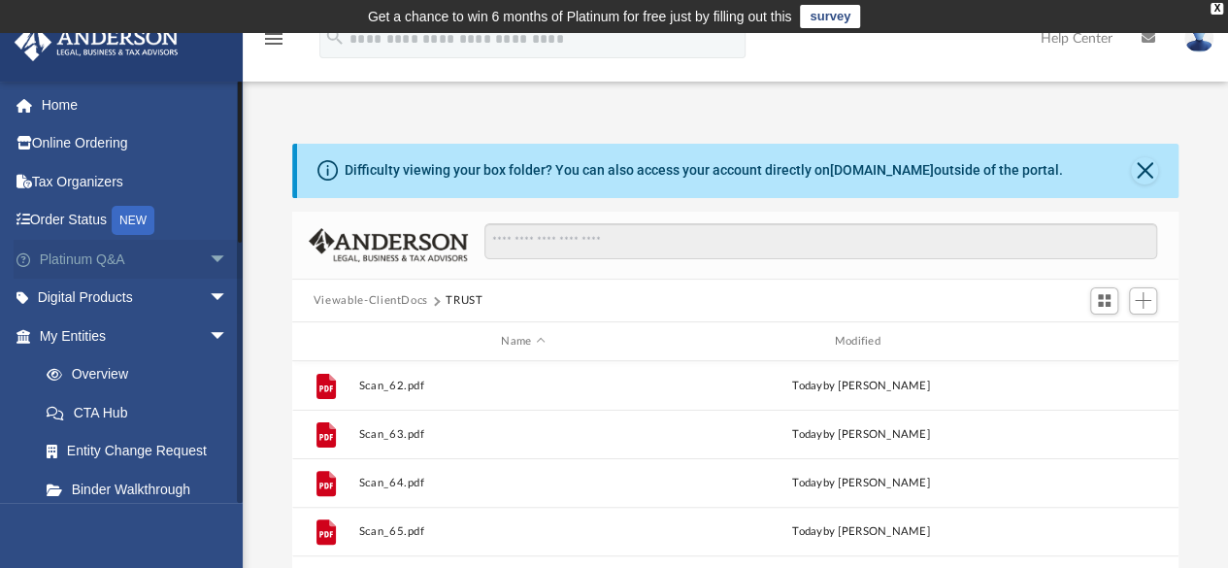
click at [209, 257] on span "arrow_drop_down" at bounding box center [228, 260] width 39 height 40
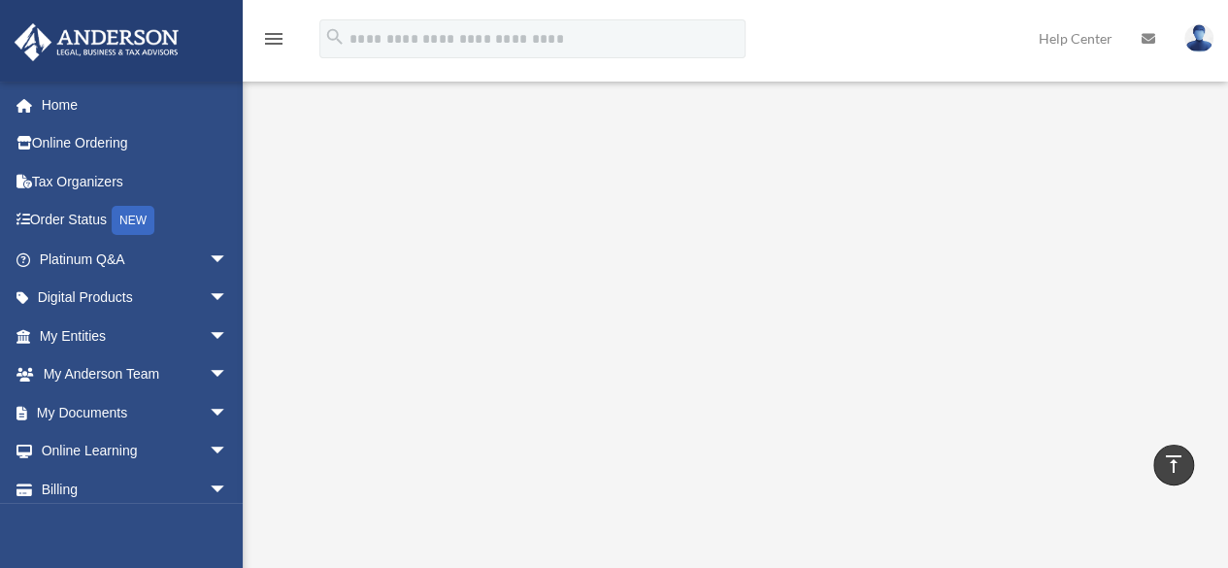
scroll to position [803, 0]
click at [1174, 460] on icon "vertical_align_top" at bounding box center [1173, 463] width 23 height 23
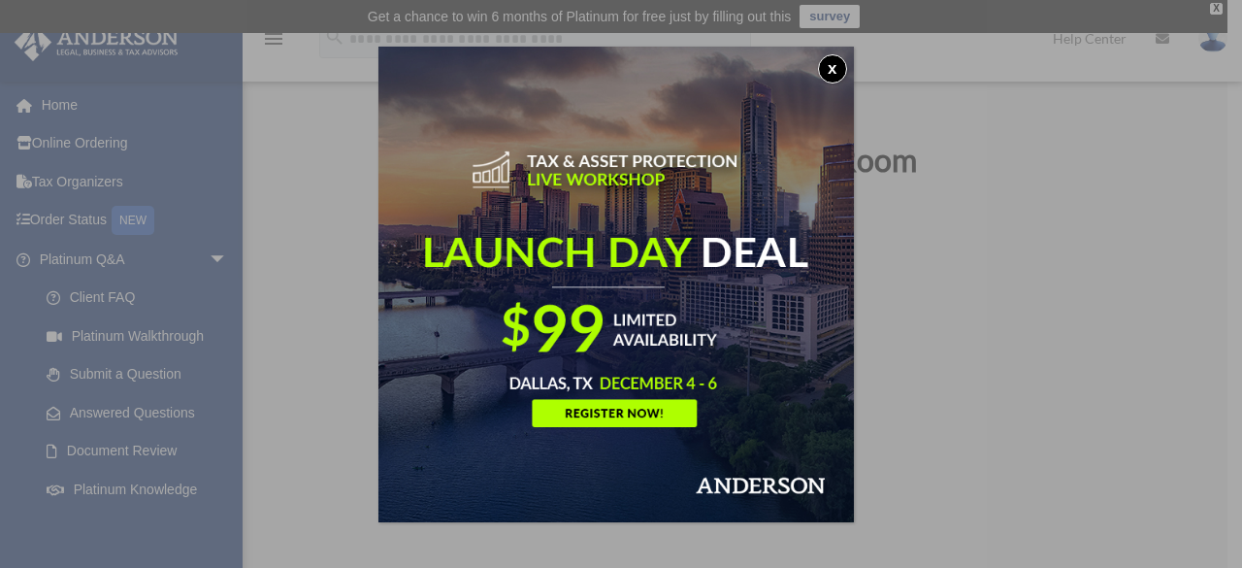
click at [841, 70] on button "x" at bounding box center [832, 68] width 29 height 29
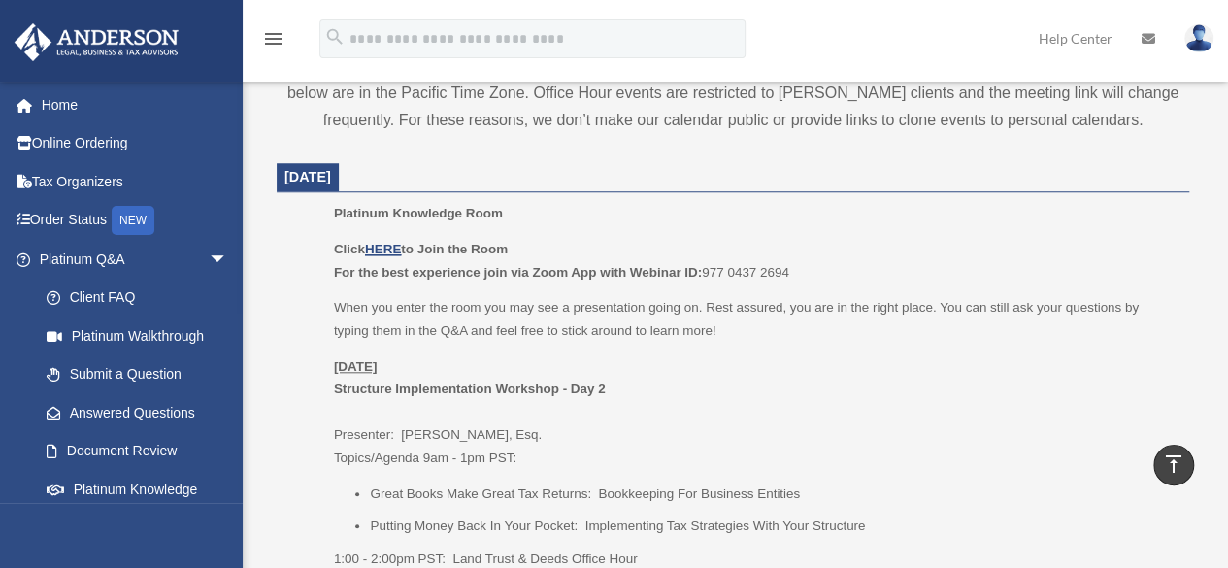
scroll to position [757, 0]
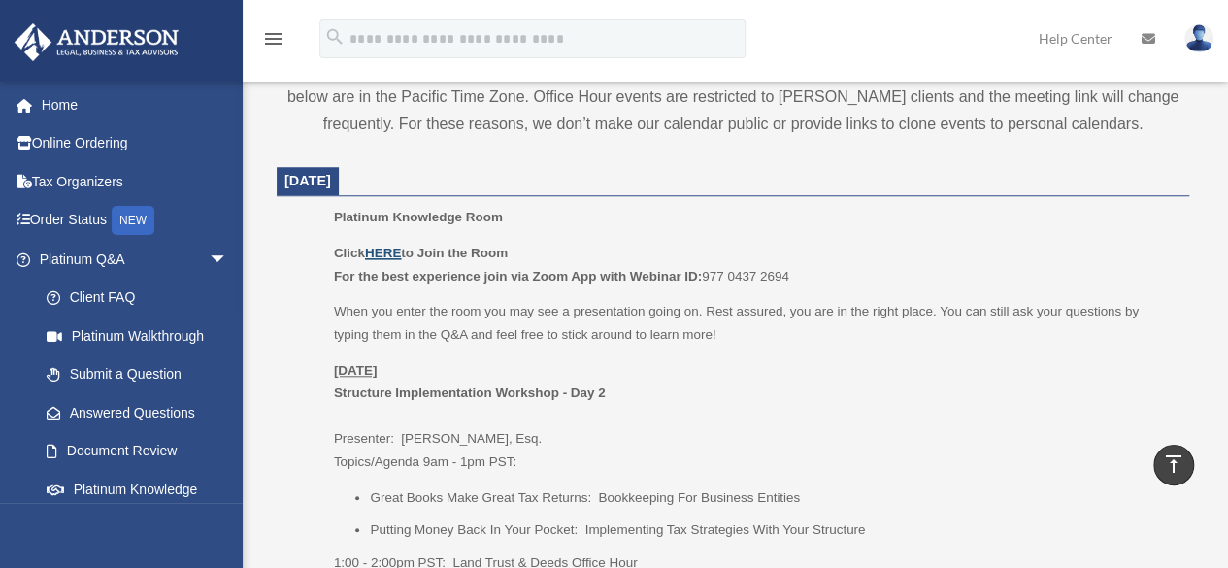
click at [384, 250] on u "HERE" at bounding box center [383, 253] width 36 height 15
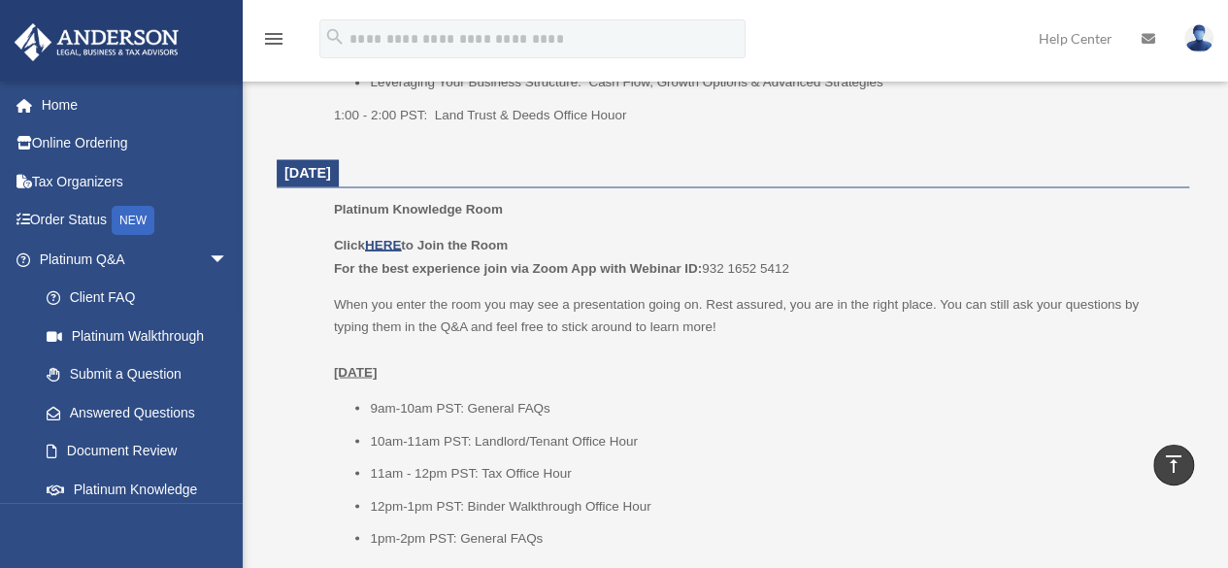
scroll to position [1656, 0]
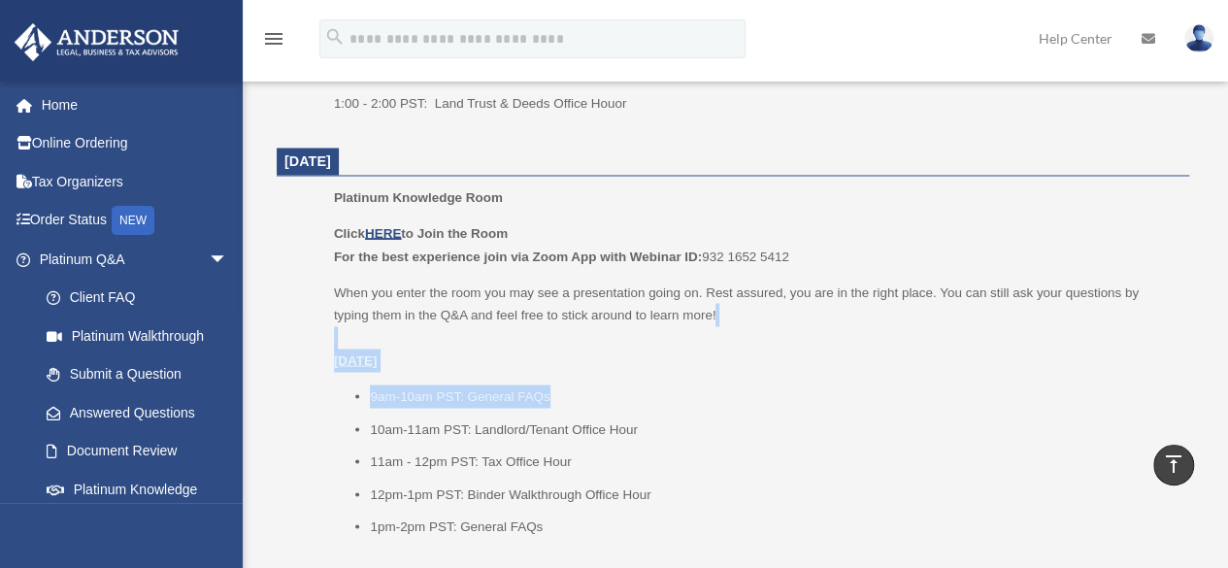
drag, startPoint x: 1223, startPoint y: 306, endPoint x: 1222, endPoint y: 401, distance: 95.1
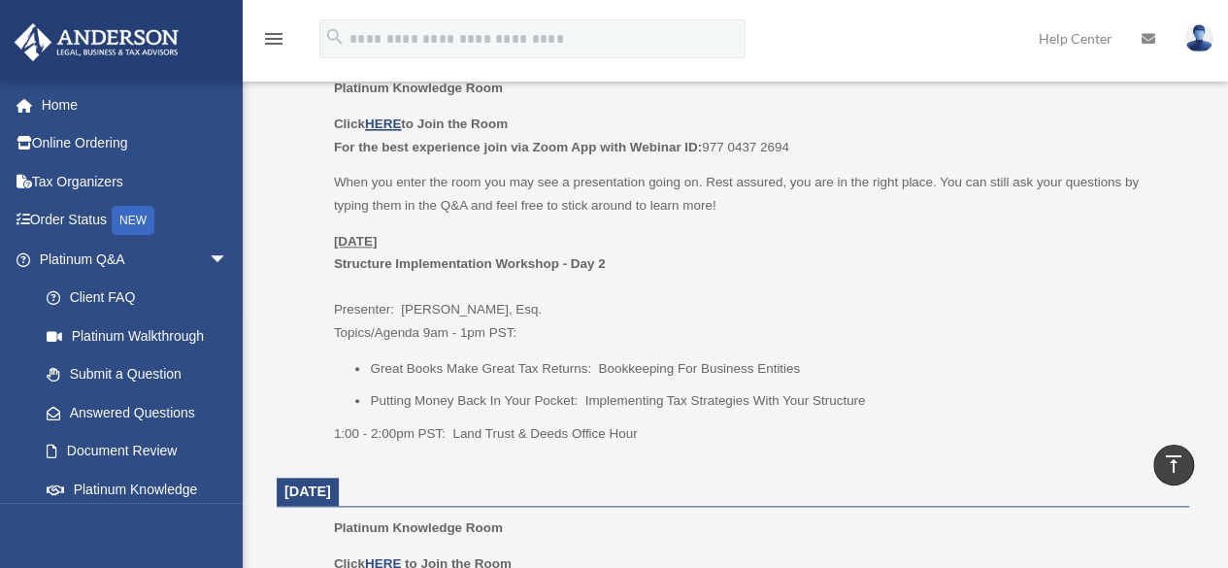
scroll to position [899, 0]
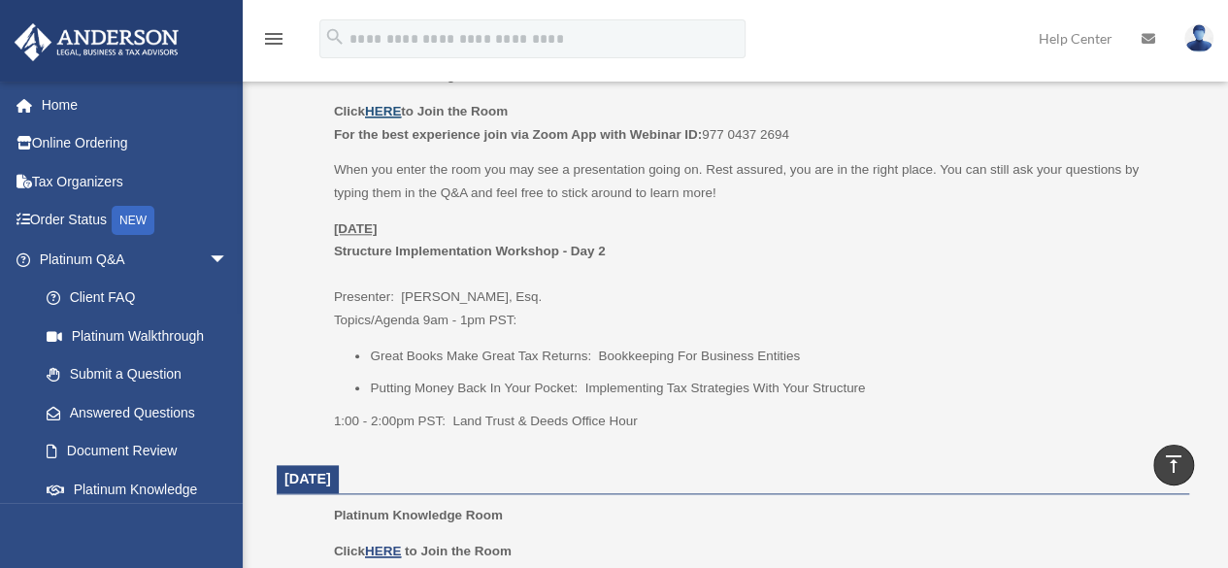
click at [389, 114] on u "HERE" at bounding box center [383, 111] width 36 height 15
